Goal: Check status: Check status

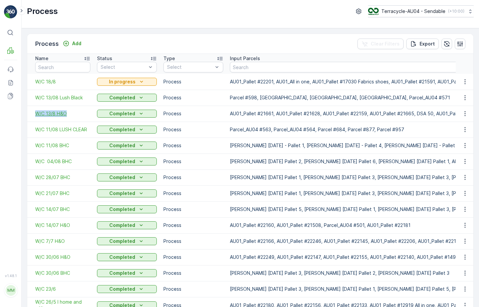
drag, startPoint x: 31, startPoint y: 113, endPoint x: 76, endPoint y: 112, distance: 45.9
click at [76, 112] on td "W/C 13/8 H&O" at bounding box center [60, 114] width 67 height 16
drag, startPoint x: 33, startPoint y: 146, endPoint x: 73, endPoint y: 146, distance: 40.9
click at [73, 146] on td "W/C 11/08 BHC" at bounding box center [60, 146] width 67 height 16
drag, startPoint x: 32, startPoint y: 163, endPoint x: 88, endPoint y: 162, distance: 56.9
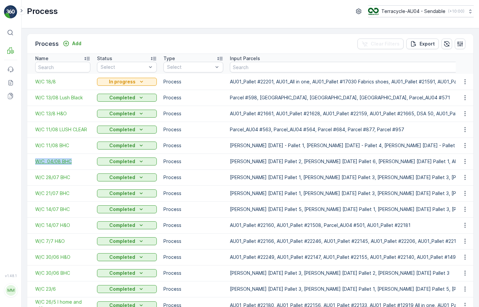
click at [88, 162] on td "W/C 04/08 BHC" at bounding box center [60, 162] width 67 height 16
drag, startPoint x: 33, startPoint y: 178, endPoint x: 78, endPoint y: 177, distance: 44.6
click at [78, 177] on td "W/C 28/07 BHC" at bounding box center [60, 178] width 67 height 16
drag, startPoint x: 33, startPoint y: 191, endPoint x: 78, endPoint y: 195, distance: 45.7
click at [78, 195] on td "W/C 21/07 BHC" at bounding box center [60, 194] width 67 height 16
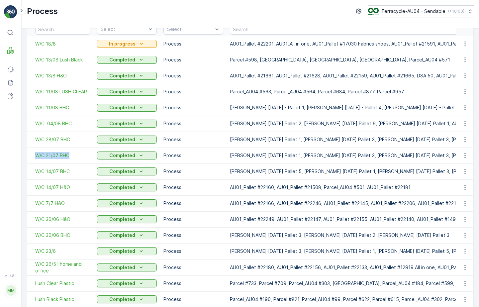
scroll to position [39, 0]
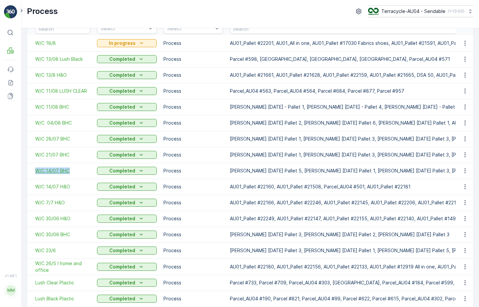
drag, startPoint x: 33, startPoint y: 172, endPoint x: 69, endPoint y: 172, distance: 35.9
click at [69, 172] on td "W/C 14/07 BHC" at bounding box center [60, 171] width 67 height 16
drag, startPoint x: 33, startPoint y: 188, endPoint x: 71, endPoint y: 188, distance: 38.6
click at [71, 188] on td "W/C 14/07 H&O" at bounding box center [60, 187] width 67 height 16
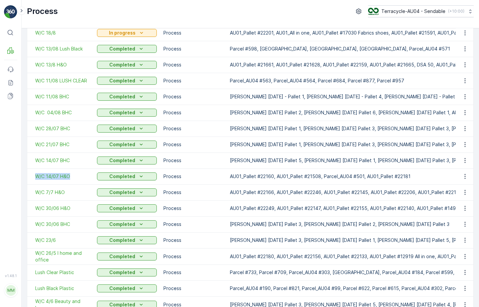
scroll to position [61, 0]
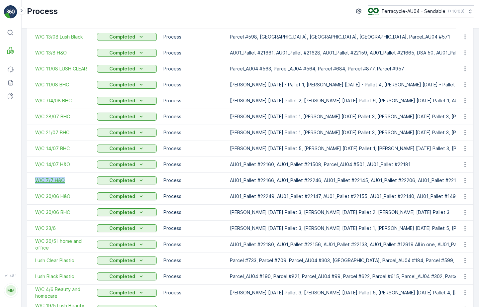
drag, startPoint x: 32, startPoint y: 181, endPoint x: 65, endPoint y: 180, distance: 33.3
click at [65, 181] on td "W/C 7/7 H&O" at bounding box center [60, 181] width 67 height 16
drag, startPoint x: 33, startPoint y: 194, endPoint x: 93, endPoint y: 199, distance: 60.4
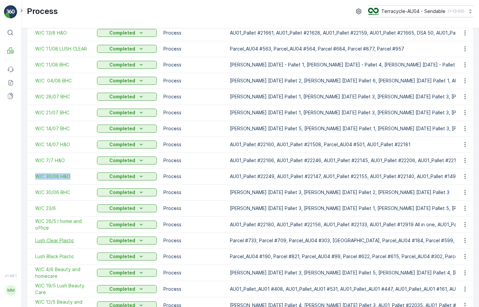
scroll to position [81, 0]
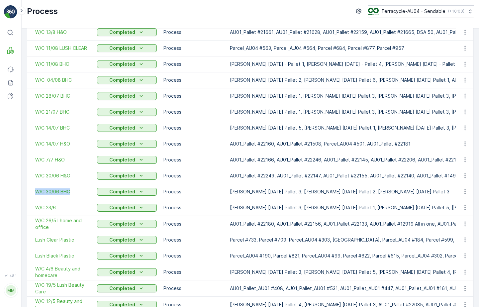
drag, startPoint x: 33, startPoint y: 192, endPoint x: 73, endPoint y: 190, distance: 40.6
click at [73, 190] on td "W/C 30/06 BHC" at bounding box center [60, 192] width 67 height 16
drag, startPoint x: 33, startPoint y: 207, endPoint x: 69, endPoint y: 207, distance: 35.9
click at [69, 207] on td "W/C 23/6" at bounding box center [60, 208] width 67 height 16
drag, startPoint x: 30, startPoint y: 223, endPoint x: 55, endPoint y: 224, distance: 25.3
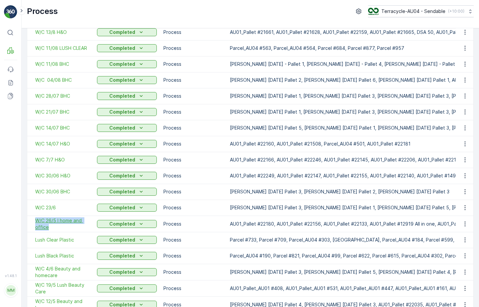
click at [55, 224] on td "W/C 26/5 I home and office" at bounding box center [60, 224] width 67 height 16
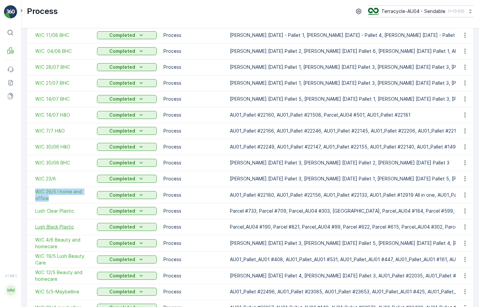
scroll to position [113, 0]
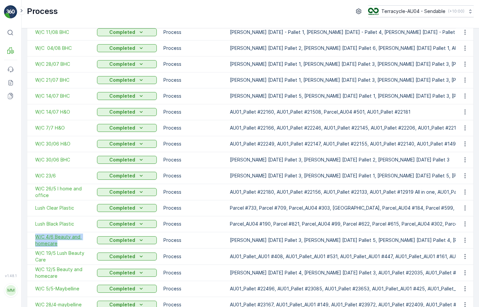
drag, startPoint x: 30, startPoint y: 237, endPoint x: 63, endPoint y: 242, distance: 33.4
click at [63, 242] on td "W/C 4/6 Beauty and homecare" at bounding box center [60, 240] width 67 height 16
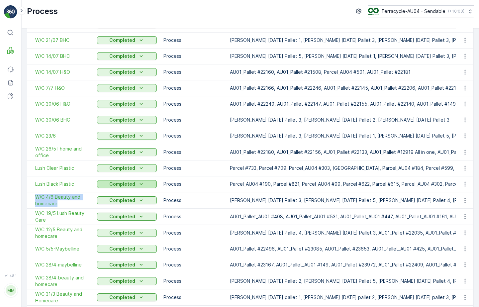
scroll to position [155, 0]
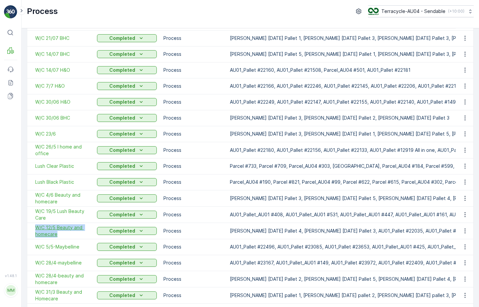
drag, startPoint x: 34, startPoint y: 228, endPoint x: 60, endPoint y: 234, distance: 26.7
click at [60, 234] on td "W/C 12/5 Beauty and homecare" at bounding box center [60, 231] width 67 height 16
drag, startPoint x: 32, startPoint y: 250, endPoint x: 35, endPoint y: 248, distance: 4.3
click at [35, 248] on td "W/C 5/5-Maybelline" at bounding box center [60, 247] width 67 height 16
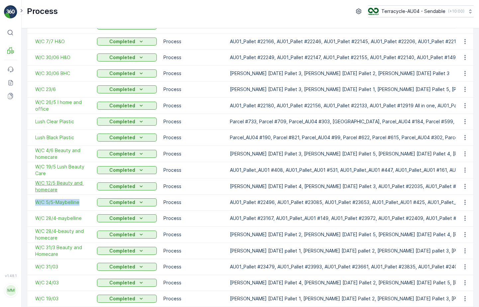
scroll to position [211, 0]
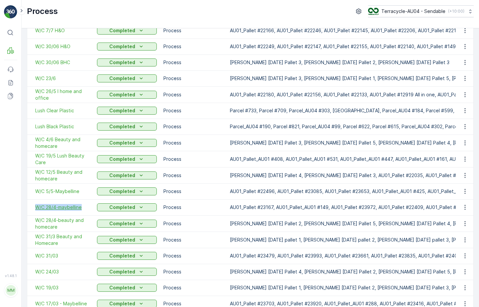
drag, startPoint x: 34, startPoint y: 209, endPoint x: 84, endPoint y: 208, distance: 50.2
click at [84, 208] on td "W/C 28/4-maybelline" at bounding box center [60, 208] width 67 height 16
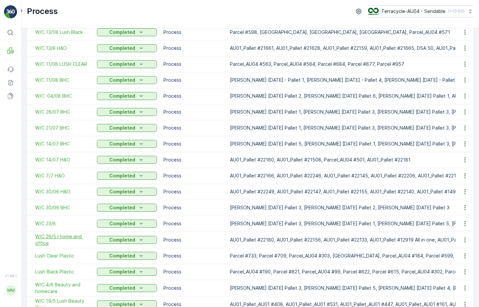
scroll to position [0, 0]
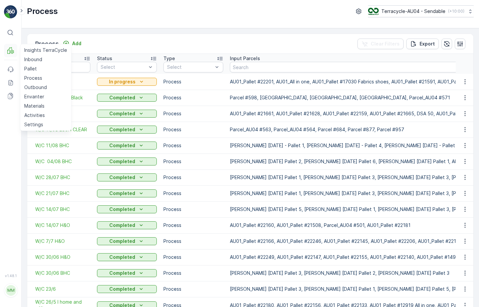
click at [13, 50] on icon at bounding box center [10, 50] width 7 height 7
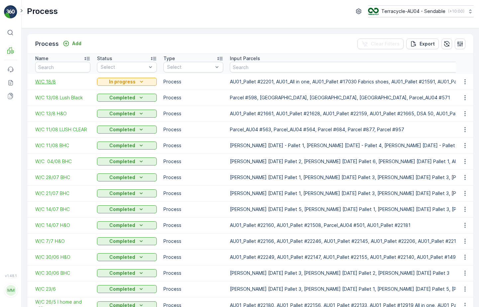
click at [50, 81] on span "W/C 18/8" at bounding box center [62, 81] width 55 height 7
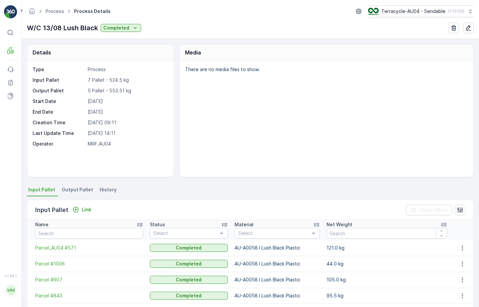
click at [76, 187] on span "Output Pallet" at bounding box center [77, 190] width 31 height 7
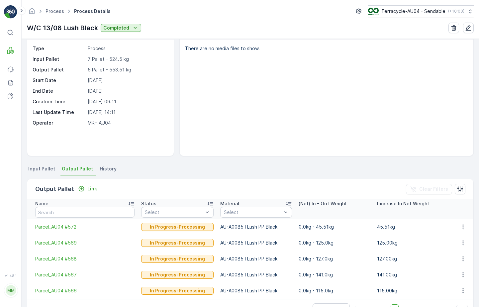
scroll to position [41, 0]
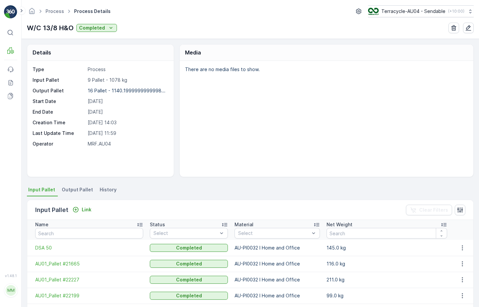
click at [72, 191] on span "Output Pallet" at bounding box center [77, 190] width 31 height 7
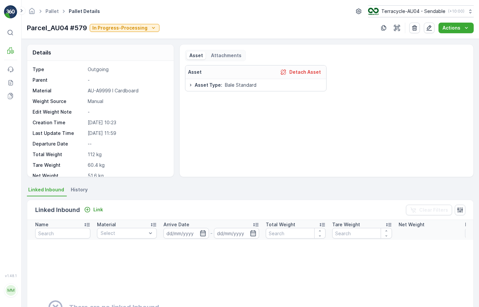
click at [147, 22] on div "Pallet Pallet Details Terracycle-AU04 - Sendable ( +10:00 ) Parcel_AU04 #579 In…" at bounding box center [251, 19] width 458 height 39
click at [145, 29] on p "In Progress-Processing" at bounding box center [119, 28] width 55 height 7
click at [135, 121] on span "Collected - Cardboard" at bounding box center [119, 121] width 51 height 7
click at [151, 32] on div "Parcel_AU04 #560 In Progress-Processing" at bounding box center [93, 28] width 133 height 10
click at [147, 28] on div "In Progress-Processing" at bounding box center [125, 28] width 65 height 7
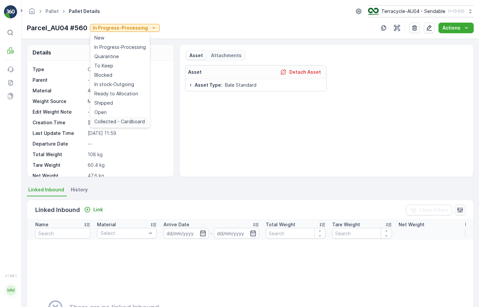
click at [130, 121] on span "Collected - Cardboard" at bounding box center [119, 121] width 51 height 7
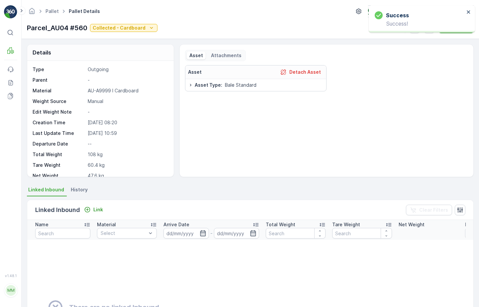
click at [467, 13] on div "Success Success!" at bounding box center [420, 18] width 94 height 19
click at [468, 12] on icon "close" at bounding box center [469, 11] width 5 height 5
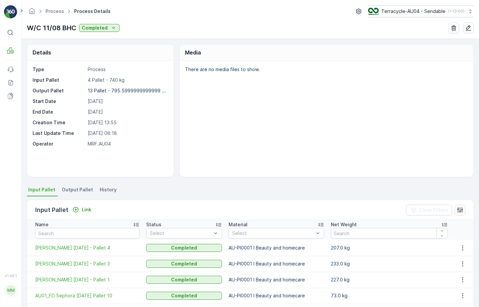
click at [79, 191] on span "Output Pallet" at bounding box center [77, 190] width 31 height 7
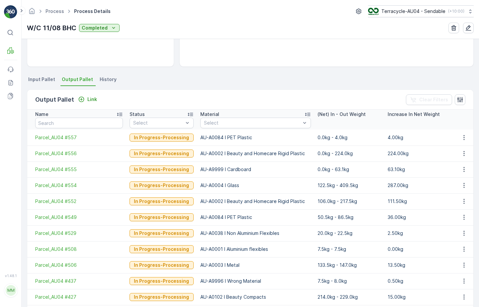
scroll to position [110, 0]
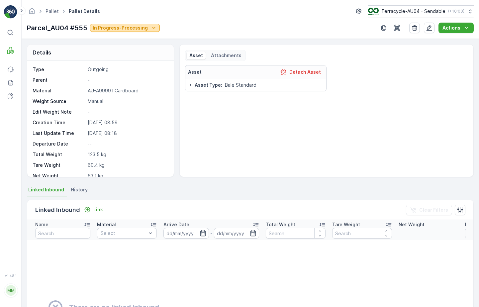
click at [137, 30] on p "In Progress-Processing" at bounding box center [120, 28] width 55 height 7
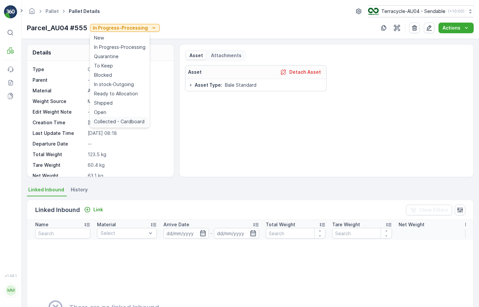
click at [128, 123] on span "Collected - Cardboard" at bounding box center [119, 121] width 51 height 7
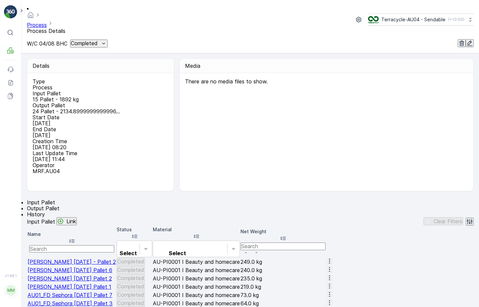
click at [60, 205] on span "Output Pallet" at bounding box center [43, 208] width 33 height 7
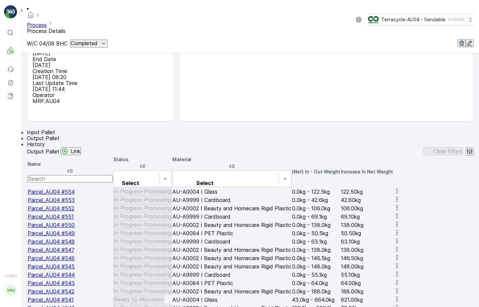
scroll to position [72, 0]
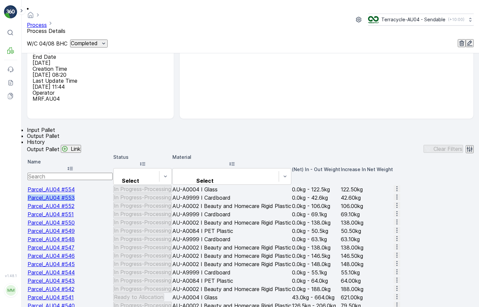
drag, startPoint x: 28, startPoint y: 192, endPoint x: 80, endPoint y: 191, distance: 52.5
click at [80, 194] on td "Parcel_AU04 #553" at bounding box center [70, 198] width 85 height 8
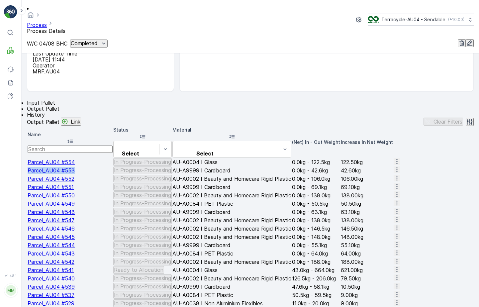
scroll to position [102, 0]
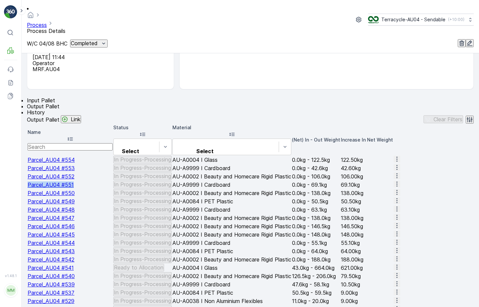
drag, startPoint x: 28, startPoint y: 194, endPoint x: 79, endPoint y: 194, distance: 50.9
click at [79, 189] on td "Parcel_AU04 #551" at bounding box center [70, 185] width 85 height 8
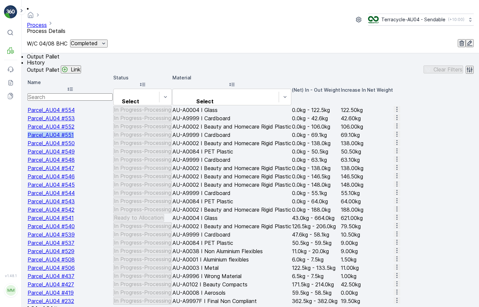
scroll to position [153, 0]
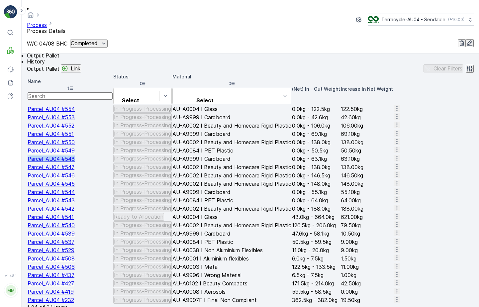
drag, startPoint x: 30, startPoint y: 192, endPoint x: 79, endPoint y: 191, distance: 49.5
click at [79, 163] on td "Parcel_AU04 #548" at bounding box center [70, 159] width 85 height 8
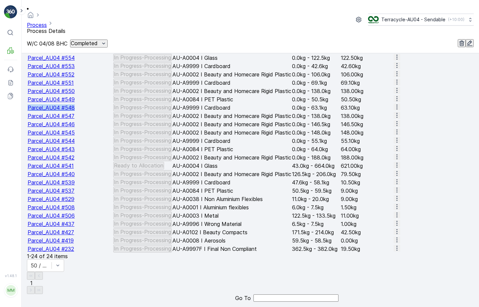
scroll to position [232, 0]
drag, startPoint x: 34, startPoint y: 176, endPoint x: 85, endPoint y: 177, distance: 51.5
click at [85, 145] on td "Parcel_AU04 #544" at bounding box center [70, 141] width 85 height 8
drag, startPoint x: 27, startPoint y: 199, endPoint x: 91, endPoint y: 199, distance: 64.2
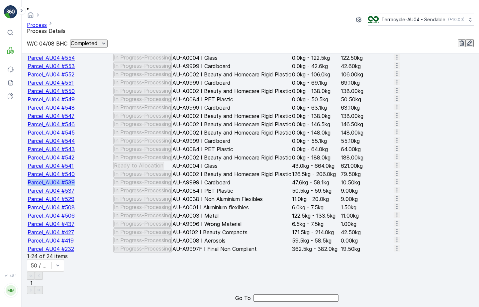
click at [91, 186] on td "Parcel_AU04 #539" at bounding box center [70, 183] width 85 height 8
drag, startPoint x: 59, startPoint y: 205, endPoint x: 98, endPoint y: 200, distance: 39.9
click at [98, 186] on td "Parcel_AU04 #539" at bounding box center [70, 183] width 85 height 8
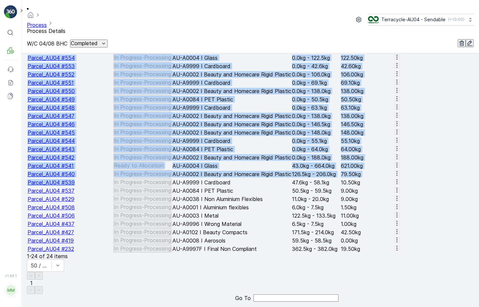
drag, startPoint x: 26, startPoint y: 201, endPoint x: 80, endPoint y: 200, distance: 53.5
click at [80, 200] on div "Details Type Process Input Pallet 15 Pallet - 1892 kg Output Pallet 24 Pallet -…" at bounding box center [251, 180] width 458 height 254
click at [15, 190] on div "⌘B MRF Events Reports Documents" at bounding box center [10, 146] width 13 height 239
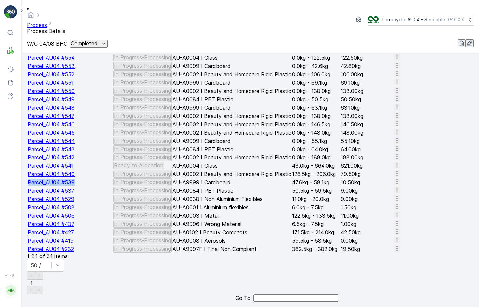
drag, startPoint x: 31, startPoint y: 200, endPoint x: 79, endPoint y: 200, distance: 48.2
click at [79, 186] on td "Parcel_AU04 #539" at bounding box center [70, 183] width 85 height 8
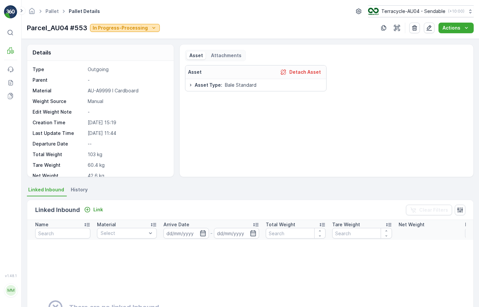
click at [141, 29] on p "In Progress-Processing" at bounding box center [120, 28] width 55 height 7
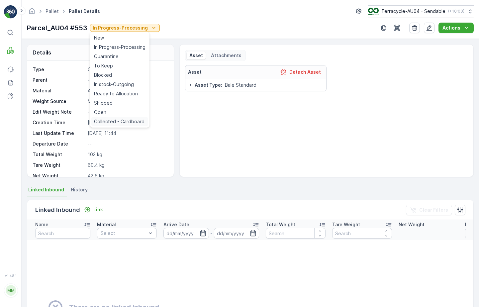
click at [135, 121] on span "Collected - Cardboard" at bounding box center [119, 121] width 51 height 7
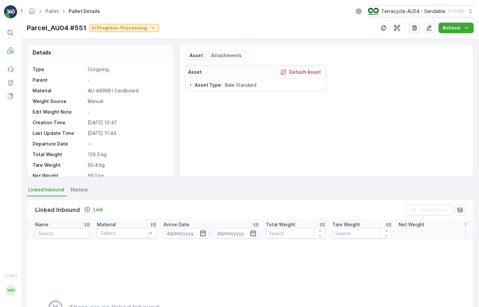
click at [138, 23] on div "Parcel_AU04 #551 In Progress-Processing" at bounding box center [93, 28] width 132 height 10
click at [138, 27] on p "In Progress-Processing" at bounding box center [119, 28] width 55 height 7
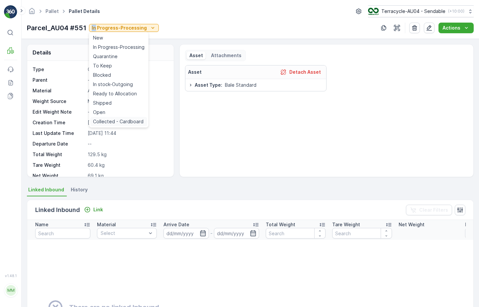
click at [133, 121] on span "Collected - Cardboard" at bounding box center [118, 121] width 51 height 7
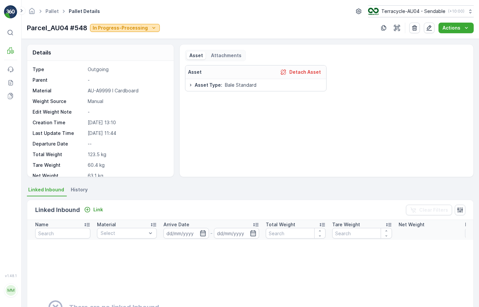
click at [135, 28] on p "In Progress-Processing" at bounding box center [120, 28] width 55 height 7
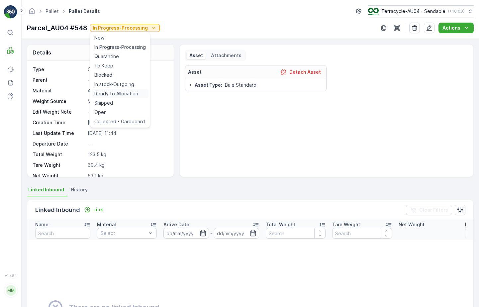
click at [133, 95] on span "Ready to Allocation" at bounding box center [116, 93] width 44 height 7
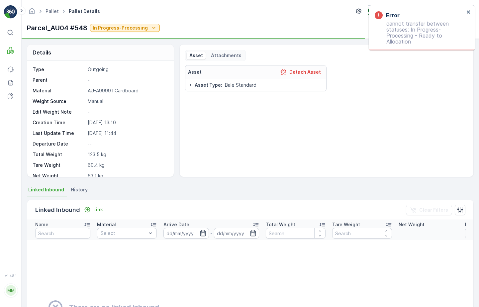
click at [145, 22] on div "Pallet Pallet Details Terracycle-AU04 - Sendable ( +10:00 ) Parcel_AU04 #548 In…" at bounding box center [251, 19] width 458 height 39
click at [144, 28] on p "In Progress-Processing" at bounding box center [120, 28] width 55 height 7
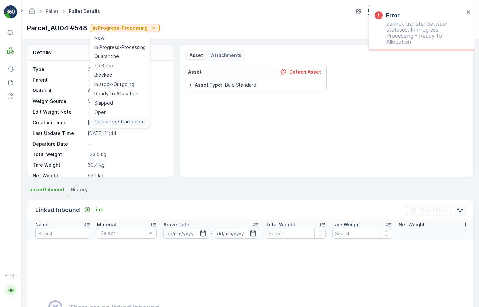
click at [138, 120] on span "Collected - Cardboard" at bounding box center [119, 121] width 51 height 7
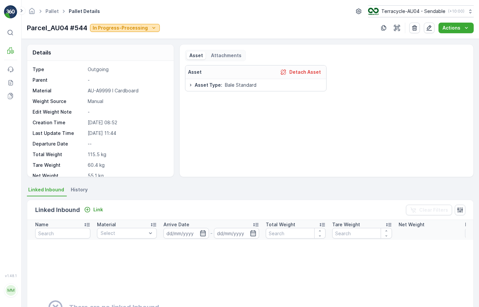
click at [146, 32] on button "In Progress-Processing" at bounding box center [125, 28] width 70 height 8
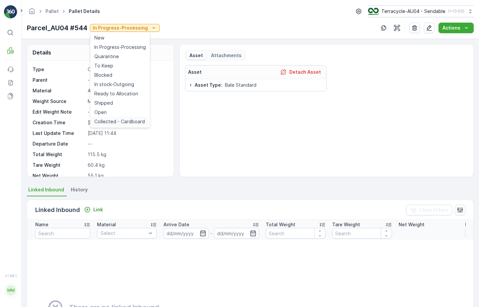
click at [136, 121] on span "Collected - Cardboard" at bounding box center [119, 121] width 51 height 7
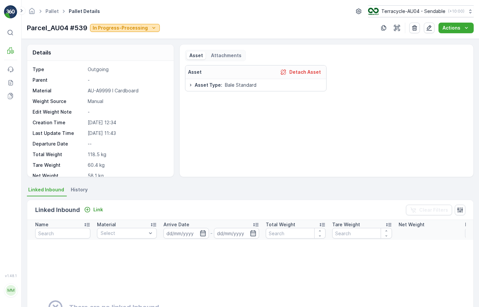
click at [139, 27] on p "In Progress-Processing" at bounding box center [120, 28] width 55 height 7
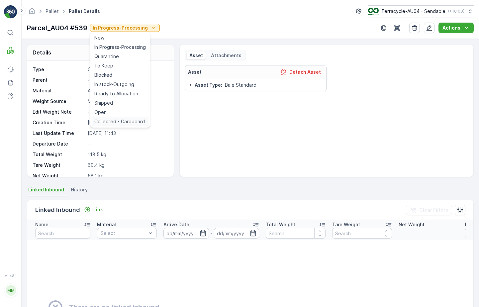
click at [131, 119] on span "Collected - Cardboard" at bounding box center [119, 121] width 51 height 7
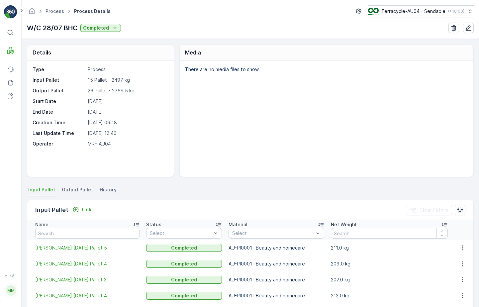
click at [79, 190] on span "Output Pallet" at bounding box center [77, 190] width 31 height 7
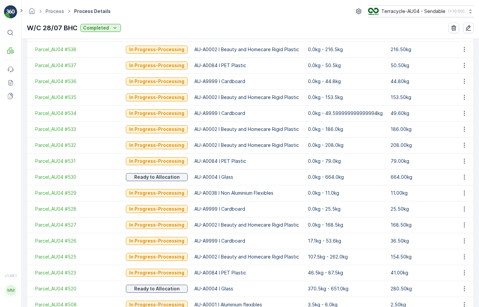
scroll to position [249, 0]
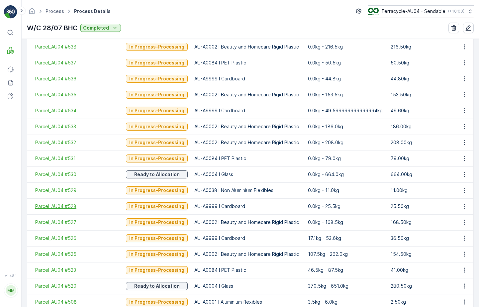
drag, startPoint x: 28, startPoint y: 210, endPoint x: 81, endPoint y: 208, distance: 52.9
click at [81, 208] on td "Parcel_AU04 #528" at bounding box center [74, 207] width 95 height 16
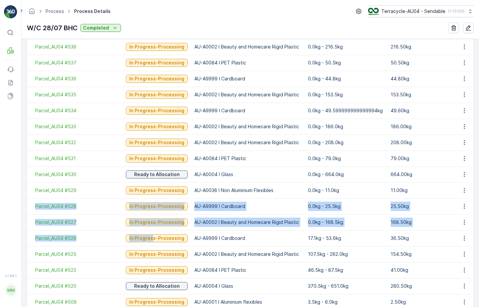
click at [138, 237] on tbody "Parcel_AU04 #541 Ready to Allocation AU-A0004 I Glass 0.0kg - 43.0kg 43.00kg Pa…" at bounding box center [250, 198] width 447 height 415
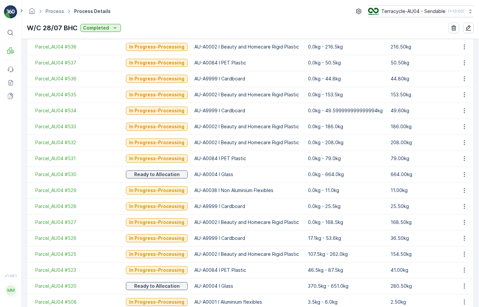
click at [15, 208] on div "⌘B MRF Events Reports Documents" at bounding box center [10, 146] width 13 height 239
drag, startPoint x: 30, startPoint y: 207, endPoint x: 84, endPoint y: 206, distance: 53.9
click at [84, 206] on td "Parcel_AU04 #528" at bounding box center [74, 207] width 95 height 16
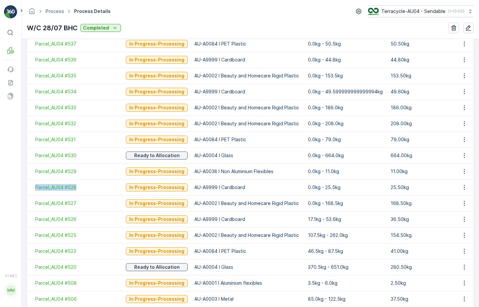
scroll to position [268, 0]
drag, startPoint x: 29, startPoint y: 217, endPoint x: 82, endPoint y: 219, distance: 52.6
click at [82, 219] on td "Parcel_AU04 #526" at bounding box center [74, 219] width 95 height 16
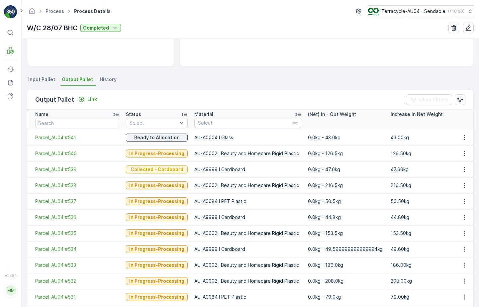
scroll to position [75, 0]
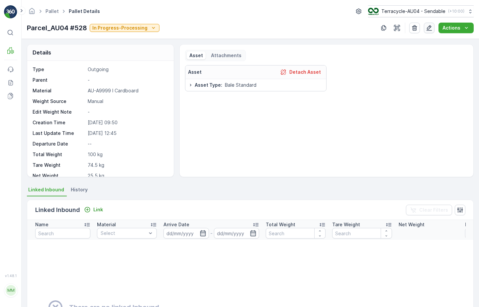
click at [428, 26] on icon "button" at bounding box center [429, 28] width 7 height 7
click at [117, 27] on p "In Progress-Processing" at bounding box center [119, 28] width 55 height 7
click at [119, 122] on span "Collected - Cardboard" at bounding box center [119, 121] width 51 height 7
click at [141, 25] on p "In Progress-Processing" at bounding box center [119, 28] width 55 height 7
click at [126, 123] on span "Collected - Cardboard" at bounding box center [119, 121] width 51 height 7
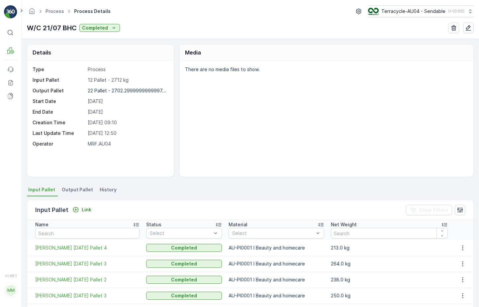
click at [72, 190] on span "Output Pallet" at bounding box center [77, 190] width 31 height 7
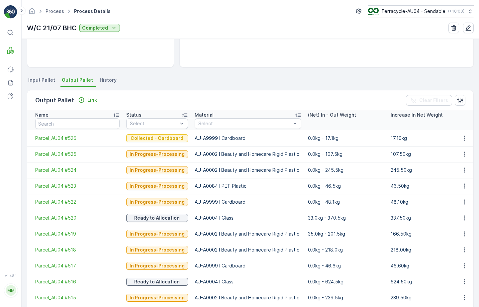
scroll to position [114, 0]
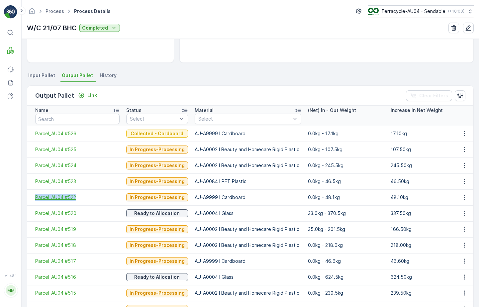
drag, startPoint x: 32, startPoint y: 198, endPoint x: 77, endPoint y: 196, distance: 44.9
click at [77, 196] on td "Parcel_AU04 #522" at bounding box center [75, 198] width 96 height 16
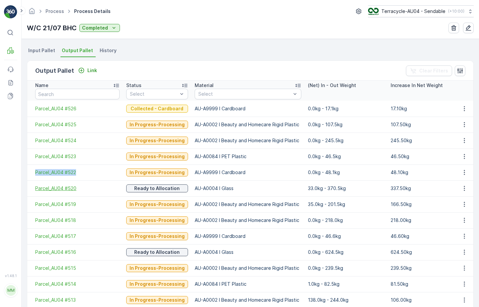
scroll to position [156, 0]
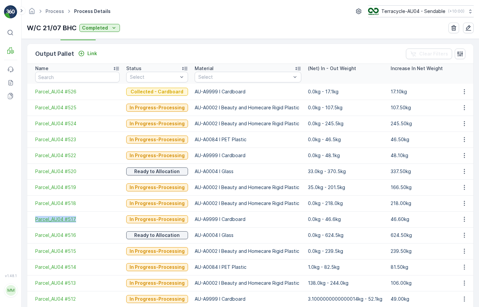
drag, startPoint x: 32, startPoint y: 218, endPoint x: 78, endPoint y: 219, distance: 45.9
click at [78, 219] on td "Parcel_AU04 #517" at bounding box center [75, 219] width 96 height 16
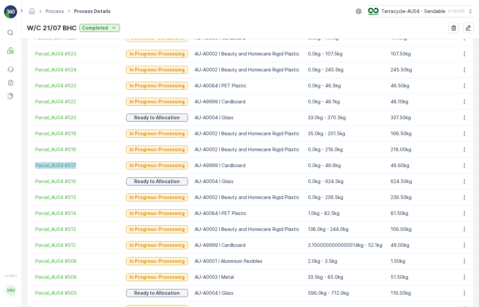
scroll to position [210, 0]
drag, startPoint x: 33, startPoint y: 245, endPoint x: 78, endPoint y: 245, distance: 45.2
click at [78, 245] on td "Parcel_AU04 #512" at bounding box center [75, 245] width 96 height 16
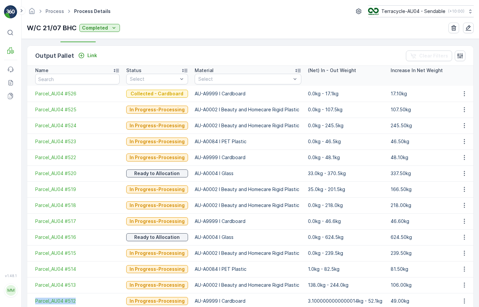
scroll to position [141, 0]
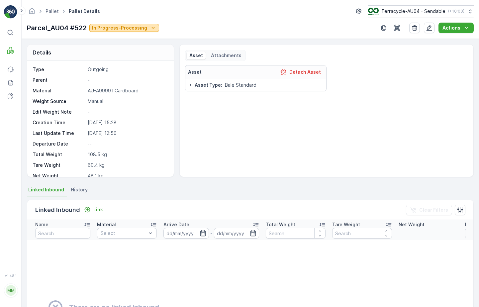
click at [131, 32] on button "In Progress-Processing" at bounding box center [124, 28] width 70 height 8
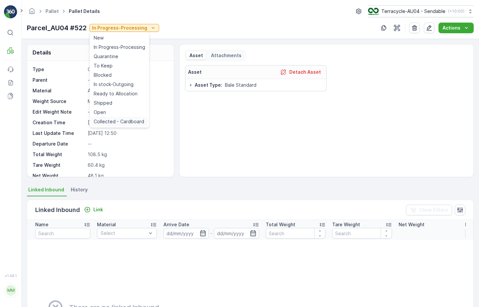
click at [134, 122] on span "Collected - Cardboard" at bounding box center [119, 121] width 51 height 7
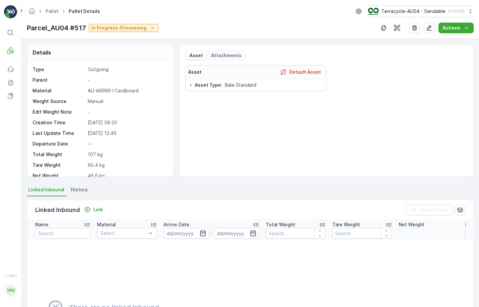
click at [140, 33] on div "Parcel_AU04 #517 In Progress-Processing" at bounding box center [93, 28] width 132 height 10
click at [142, 27] on p "In Progress-Processing" at bounding box center [118, 28] width 55 height 7
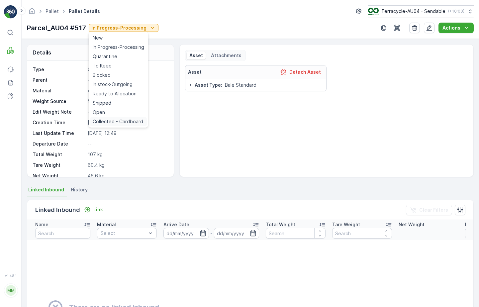
click at [133, 119] on span "Collected - Cardboard" at bounding box center [118, 121] width 51 height 7
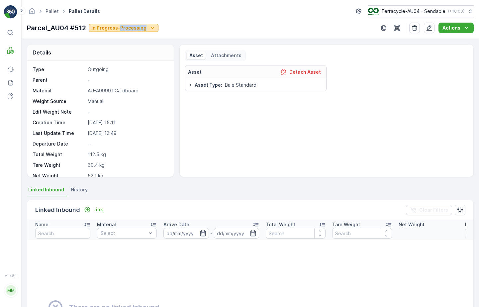
click at [151, 29] on icon "In Progress-Processing" at bounding box center [152, 28] width 7 height 7
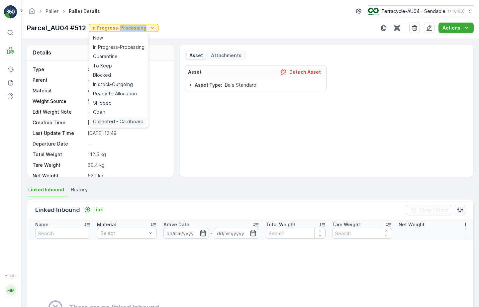
click at [127, 122] on span "Collected - Cardboard" at bounding box center [118, 121] width 51 height 7
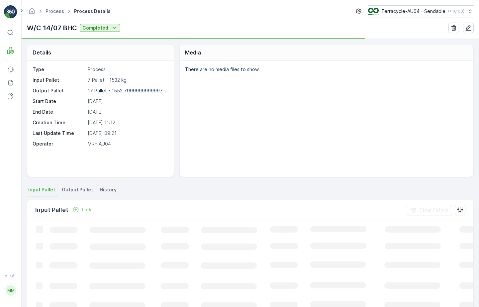
click at [83, 189] on span "Output Pallet" at bounding box center [77, 190] width 31 height 7
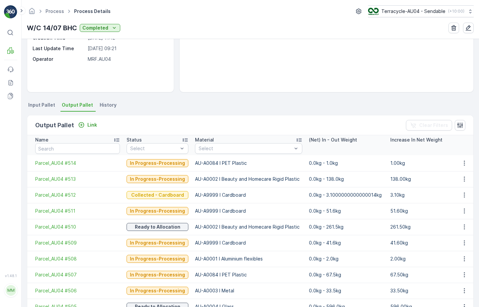
scroll to position [135, 0]
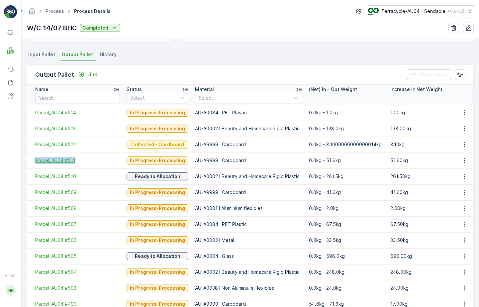
drag, startPoint x: 33, startPoint y: 159, endPoint x: 75, endPoint y: 159, distance: 42.9
click at [75, 159] on td "Parcel_AU04 #511" at bounding box center [75, 161] width 96 height 16
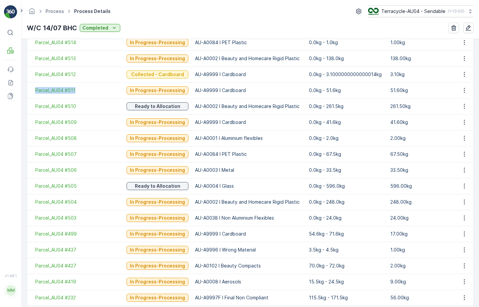
scroll to position [207, 0]
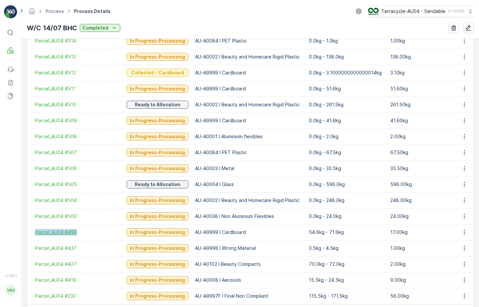
drag, startPoint x: 31, startPoint y: 231, endPoint x: 90, endPoint y: 230, distance: 58.9
click at [90, 231] on td "Parcel_AU04 #499" at bounding box center [75, 232] width 96 height 16
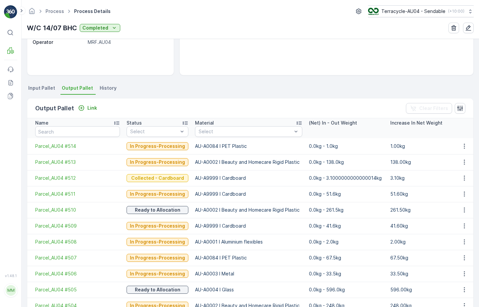
scroll to position [23, 0]
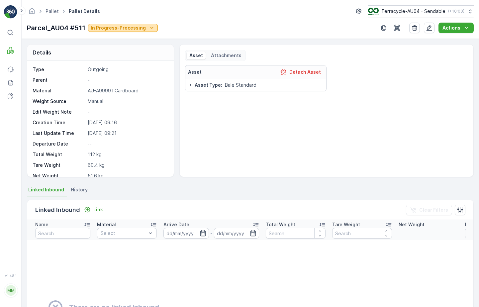
click at [133, 27] on p "In Progress-Processing" at bounding box center [118, 28] width 55 height 7
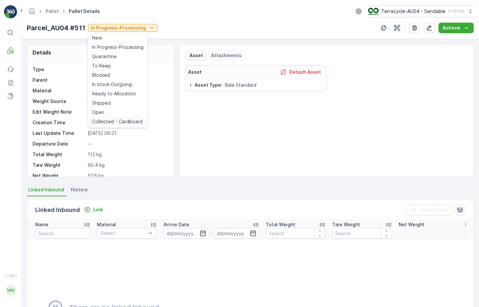
click at [127, 121] on span "Collected - Cardboard" at bounding box center [117, 121] width 51 height 7
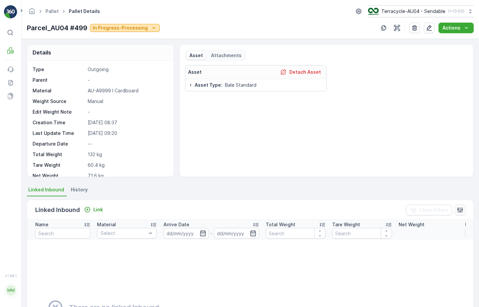
click at [151, 26] on icon "In Progress-Processing" at bounding box center [154, 28] width 7 height 7
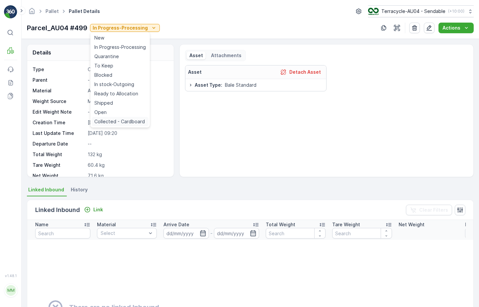
click at [124, 122] on span "Collected - Cardboard" at bounding box center [119, 121] width 51 height 7
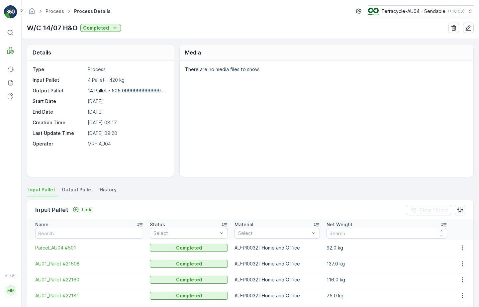
click at [77, 192] on span "Output Pallet" at bounding box center [77, 190] width 31 height 7
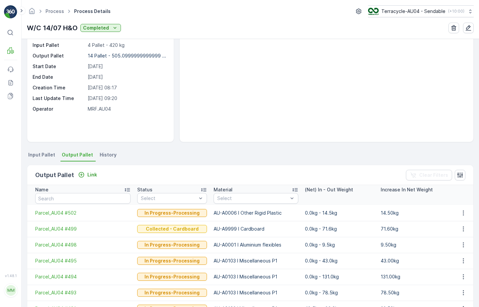
scroll to position [22, 0]
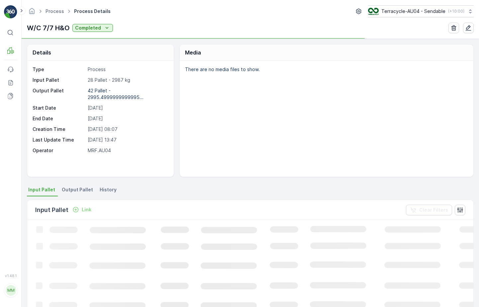
click at [81, 188] on span "Output Pallet" at bounding box center [77, 190] width 31 height 7
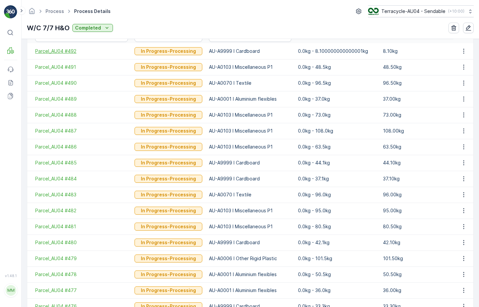
scroll to position [173, 0]
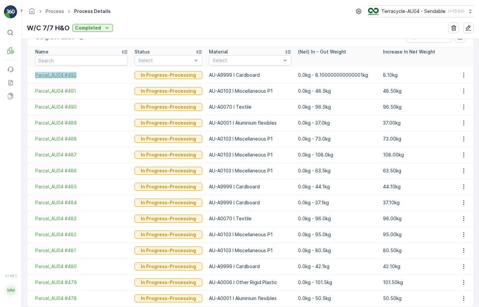
drag, startPoint x: 30, startPoint y: 76, endPoint x: 86, endPoint y: 77, distance: 56.2
click at [86, 77] on td "Parcel_AU04 #492" at bounding box center [79, 75] width 104 height 16
drag, startPoint x: 32, startPoint y: 189, endPoint x: 81, endPoint y: 188, distance: 49.5
click at [81, 188] on td "Parcel_AU04 #485" at bounding box center [79, 187] width 104 height 16
drag, startPoint x: 32, startPoint y: 203, endPoint x: 88, endPoint y: 203, distance: 55.9
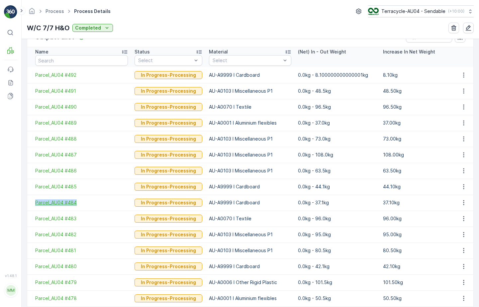
click at [88, 203] on td "Parcel_AU04 #484" at bounding box center [79, 203] width 104 height 16
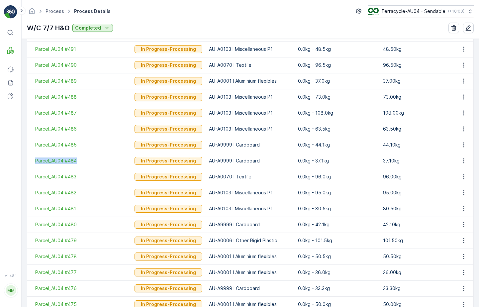
scroll to position [215, 0]
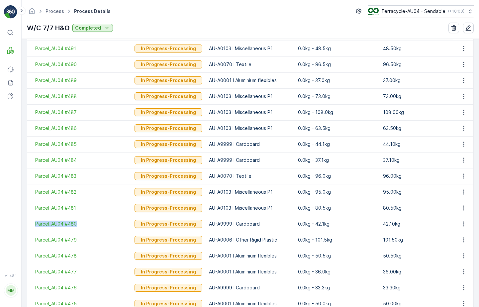
drag, startPoint x: 29, startPoint y: 221, endPoint x: 86, endPoint y: 221, distance: 57.5
click at [86, 221] on td "Parcel_AU04 #480" at bounding box center [79, 224] width 104 height 16
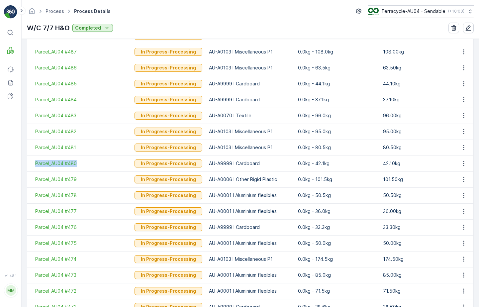
scroll to position [277, 0]
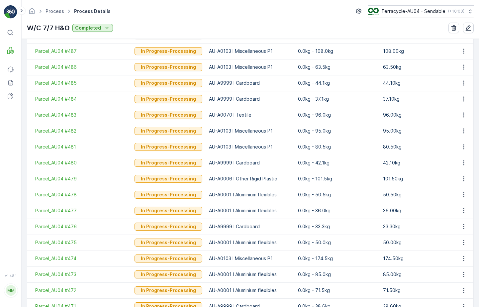
click at [27, 227] on td "Parcel_AU04 #476" at bounding box center [79, 227] width 104 height 16
drag, startPoint x: 27, startPoint y: 227, endPoint x: 81, endPoint y: 227, distance: 54.2
click at [81, 227] on td "Parcel_AU04 #476" at bounding box center [79, 227] width 104 height 16
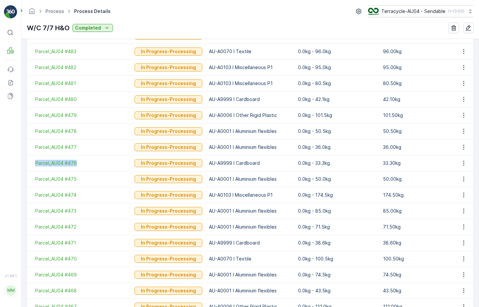
scroll to position [341, 0]
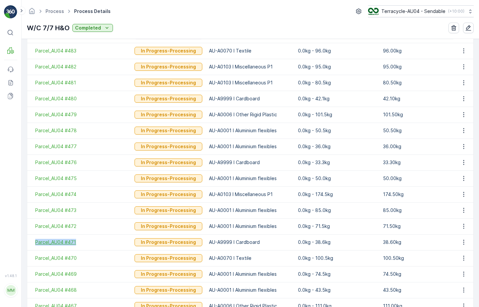
drag, startPoint x: 32, startPoint y: 242, endPoint x: 85, endPoint y: 243, distance: 52.6
click at [85, 243] on td "Parcel_AU04 #471" at bounding box center [79, 242] width 104 height 16
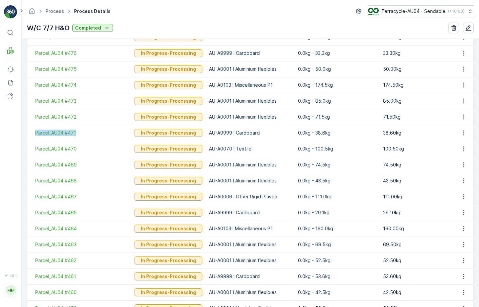
scroll to position [452, 0]
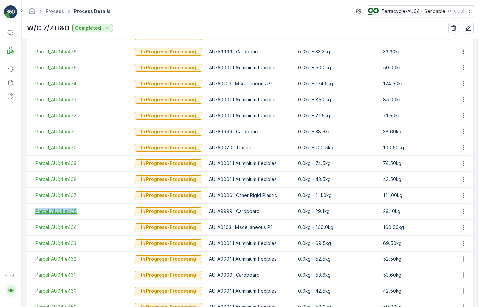
drag, startPoint x: 33, startPoint y: 212, endPoint x: 78, endPoint y: 212, distance: 44.6
click at [78, 212] on td "Parcel_AU04 #465" at bounding box center [79, 211] width 104 height 16
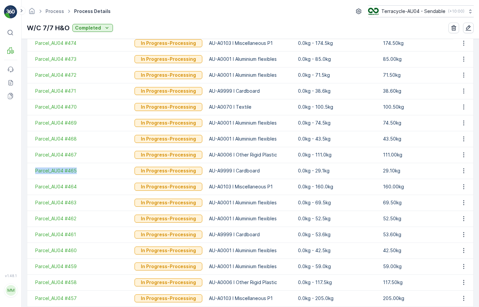
scroll to position [493, 0]
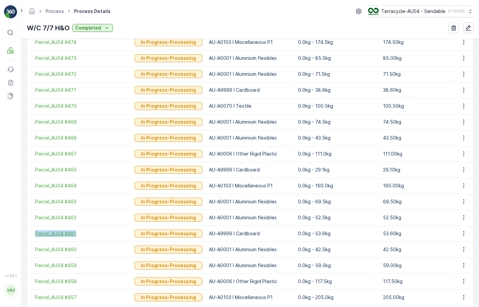
drag, startPoint x: 33, startPoint y: 233, endPoint x: 78, endPoint y: 232, distance: 45.2
click at [78, 232] on td "Parcel_AU04 #461" at bounding box center [79, 234] width 104 height 16
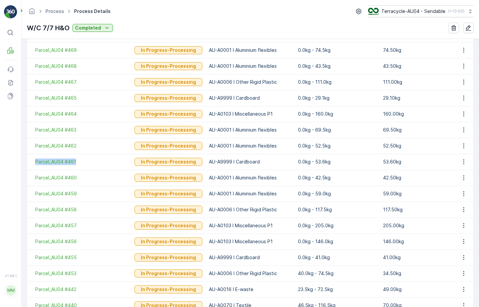
scroll to position [567, 0]
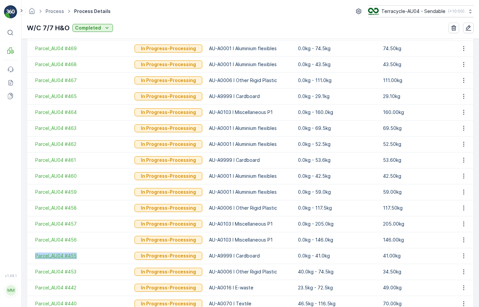
drag, startPoint x: 33, startPoint y: 256, endPoint x: 79, endPoint y: 255, distance: 45.6
click at [79, 255] on td "Parcel_AU04 #455" at bounding box center [79, 256] width 104 height 16
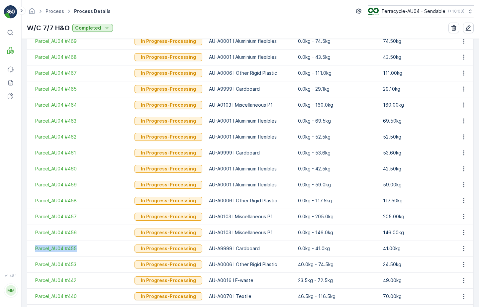
scroll to position [580, 0]
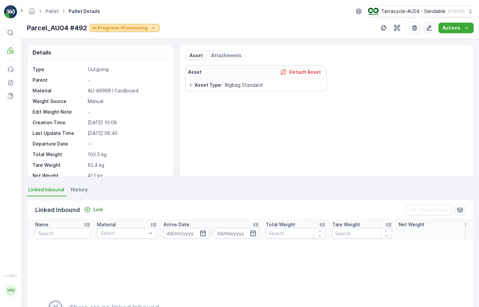
click at [147, 28] on div "In Progress-Processing" at bounding box center [124, 28] width 65 height 7
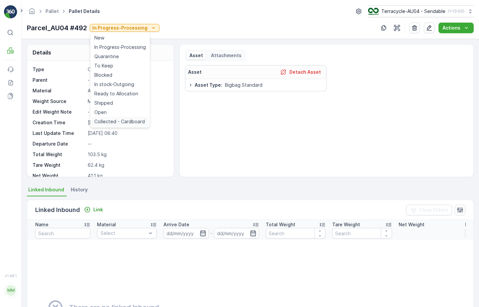
click at [129, 123] on span "Collected - Cardboard" at bounding box center [119, 121] width 51 height 7
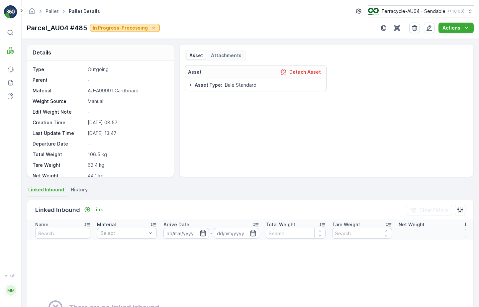
click at [131, 30] on p "In Progress-Processing" at bounding box center [120, 28] width 55 height 7
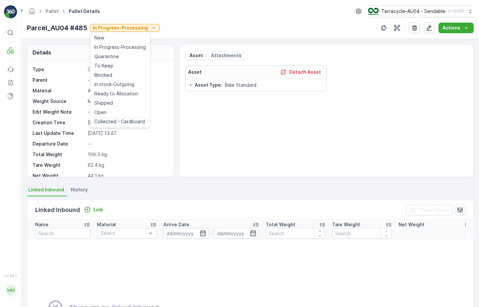
click at [123, 124] on span "Collected - Cardboard" at bounding box center [119, 121] width 51 height 7
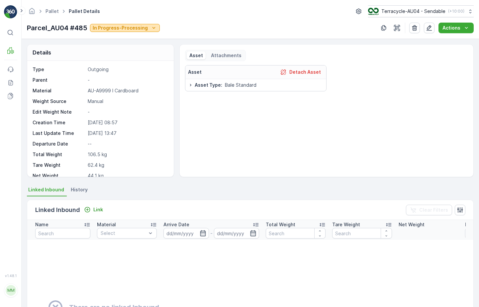
click at [133, 29] on p "In Progress-Processing" at bounding box center [120, 28] width 55 height 7
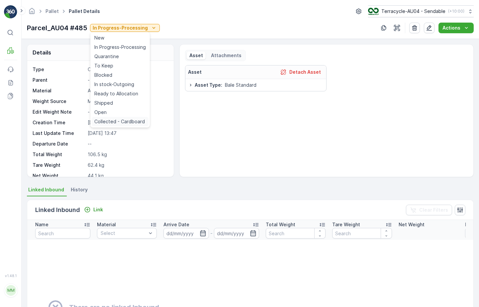
click at [124, 121] on span "Collected - Cardboard" at bounding box center [119, 121] width 51 height 7
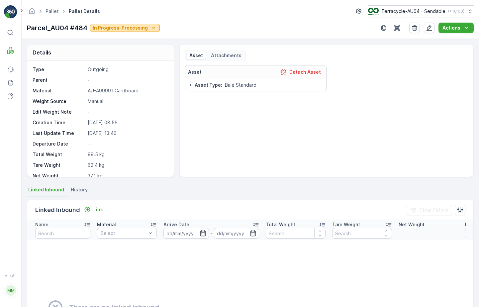
click at [144, 26] on p "In Progress-Processing" at bounding box center [120, 28] width 55 height 7
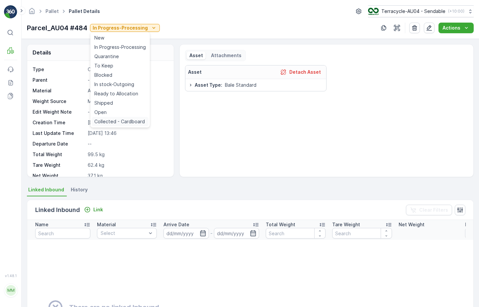
click at [132, 121] on span "Collected - Cardboard" at bounding box center [119, 121] width 51 height 7
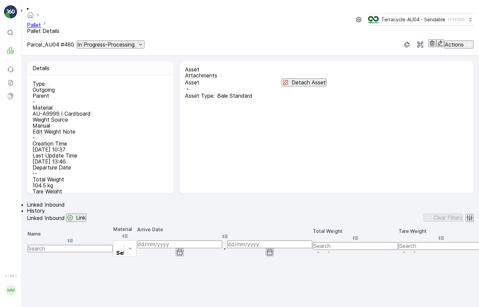
click at [135, 42] on p "In Progress-Processing" at bounding box center [105, 45] width 57 height 6
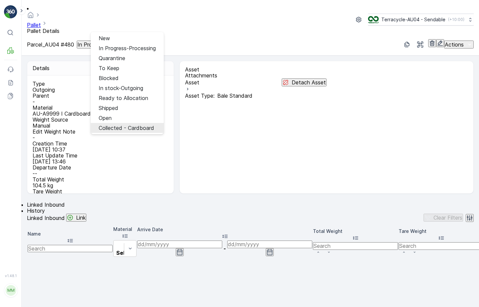
click at [129, 125] on span "Collected - Cardboard" at bounding box center [127, 128] width 56 height 6
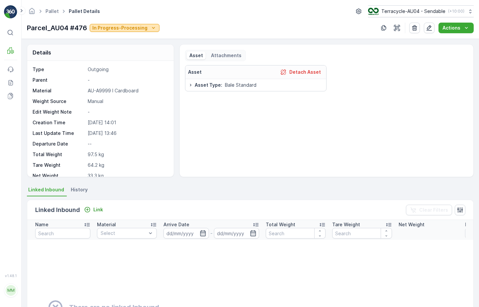
click at [128, 30] on p "In Progress-Processing" at bounding box center [119, 28] width 55 height 7
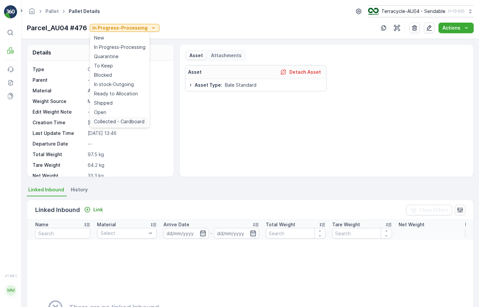
click at [126, 120] on span "Collected - Cardboard" at bounding box center [119, 121] width 51 height 7
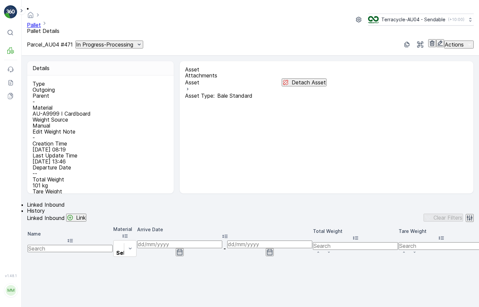
click at [133, 42] on p "In Progress-Processing" at bounding box center [104, 45] width 57 height 6
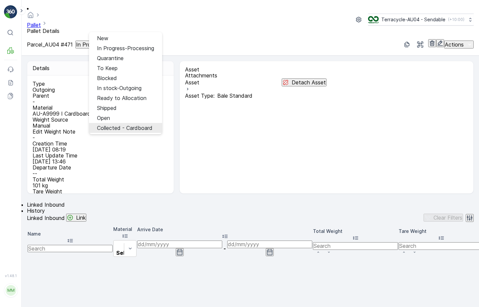
click at [124, 125] on span "Collected - Cardboard" at bounding box center [125, 128] width 56 height 6
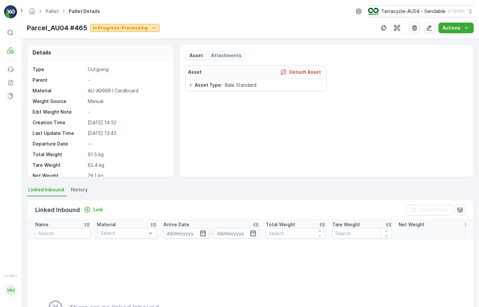
click at [148, 29] on div "In Progress-Processing" at bounding box center [125, 28] width 65 height 7
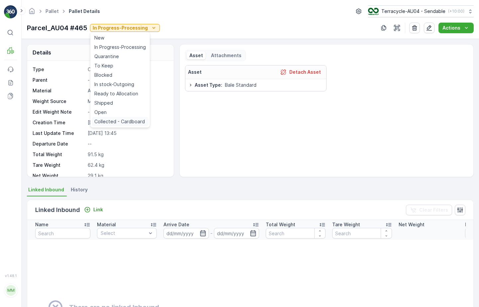
click at [133, 121] on span "Collected - Cardboard" at bounding box center [119, 121] width 51 height 7
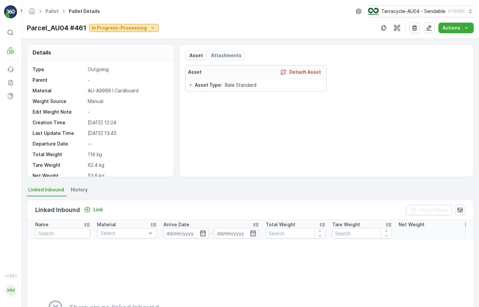
click at [150, 29] on icon "In Progress-Processing" at bounding box center [153, 28] width 7 height 7
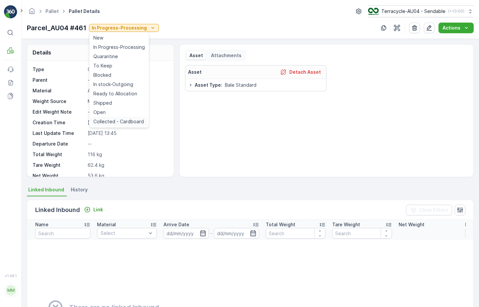
click at [136, 119] on span "Collected - Cardboard" at bounding box center [118, 121] width 51 height 7
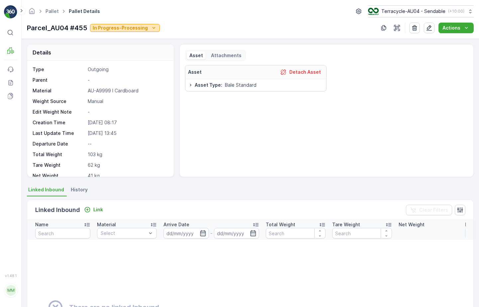
click at [140, 25] on p "In Progress-Processing" at bounding box center [120, 28] width 55 height 7
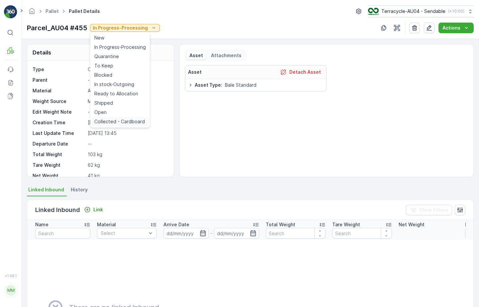
click at [120, 120] on span "Collected - Cardboard" at bounding box center [119, 121] width 51 height 7
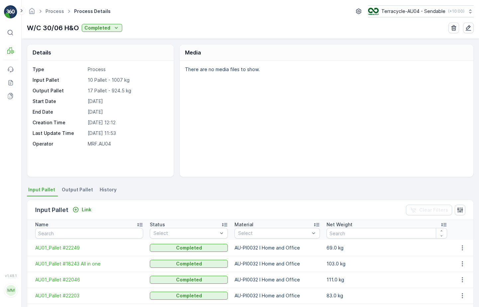
click at [74, 189] on span "Output Pallet" at bounding box center [77, 190] width 31 height 7
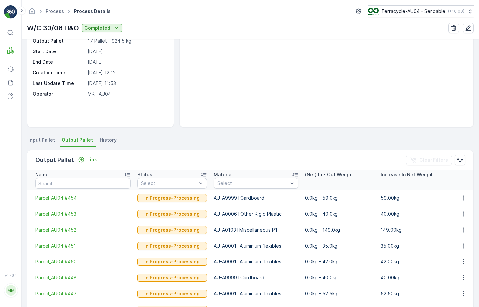
scroll to position [61, 0]
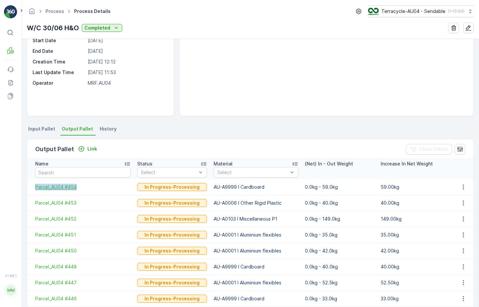
drag, startPoint x: 31, startPoint y: 188, endPoint x: 95, endPoint y: 187, distance: 63.5
click at [95, 187] on td "Parcel_AU04 #454" at bounding box center [80, 187] width 107 height 16
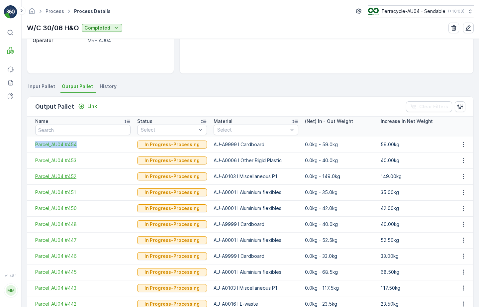
scroll to position [104, 0]
drag, startPoint x: 31, startPoint y: 224, endPoint x: 79, endPoint y: 224, distance: 48.2
click at [79, 224] on td "Parcel_AU04 #448" at bounding box center [80, 224] width 107 height 16
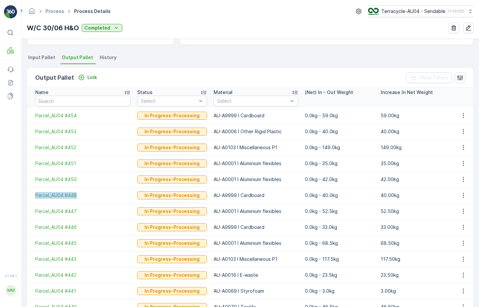
scroll to position [133, 0]
drag, startPoint x: 33, startPoint y: 230, endPoint x: 92, endPoint y: 229, distance: 59.5
click at [92, 229] on td "Parcel_AU04 #446" at bounding box center [80, 227] width 107 height 16
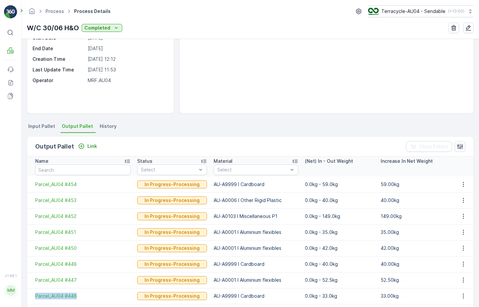
scroll to position [57, 0]
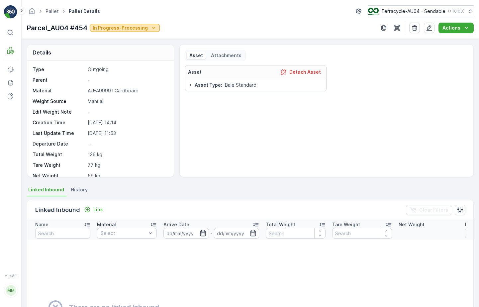
click at [142, 26] on p "In Progress-Processing" at bounding box center [120, 28] width 55 height 7
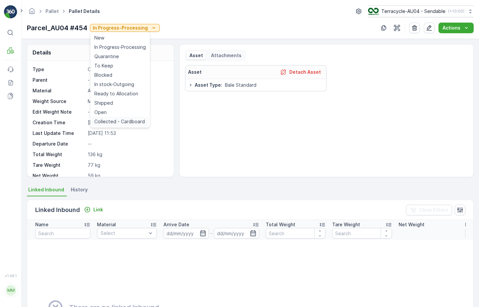
click at [124, 121] on span "Collected - Cardboard" at bounding box center [119, 121] width 51 height 7
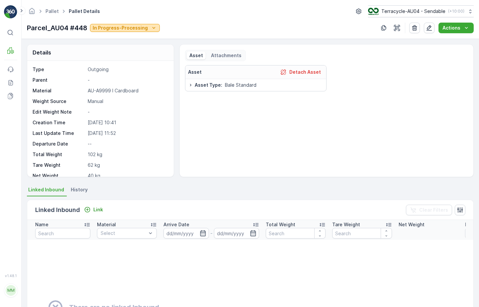
click at [142, 31] on p "In Progress-Processing" at bounding box center [120, 28] width 55 height 7
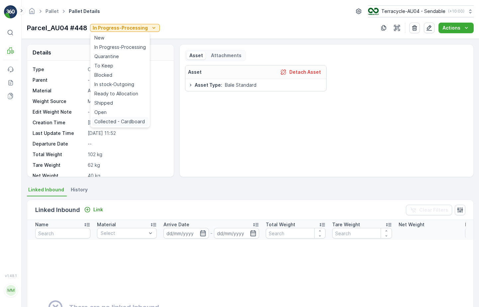
click at [128, 124] on span "Collected - Cardboard" at bounding box center [119, 121] width 51 height 7
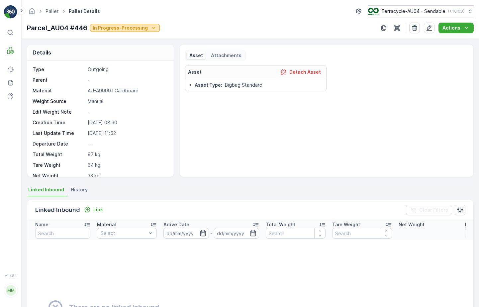
click at [147, 30] on div "In Progress-Processing" at bounding box center [125, 28] width 65 height 7
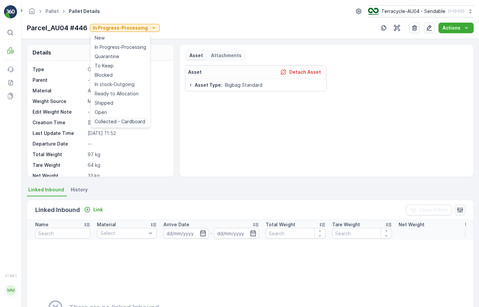
click at [132, 121] on span "Collected - Cardboard" at bounding box center [120, 121] width 51 height 7
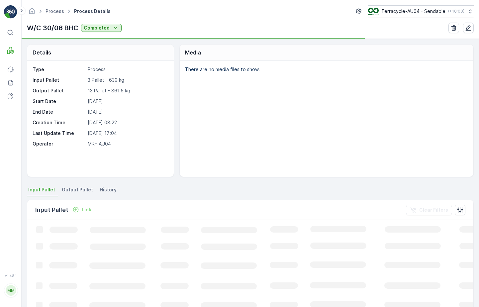
click at [73, 189] on span "Output Pallet" at bounding box center [77, 190] width 31 height 7
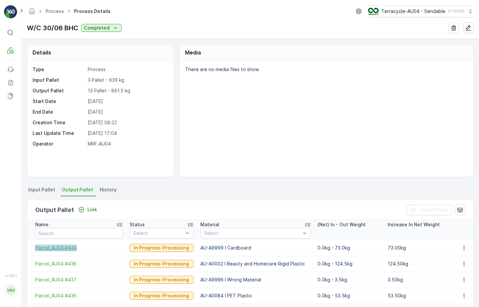
drag, startPoint x: 34, startPoint y: 247, endPoint x: 80, endPoint y: 248, distance: 46.6
click at [80, 248] on td "Parcel_AU04 #444" at bounding box center [76, 248] width 99 height 16
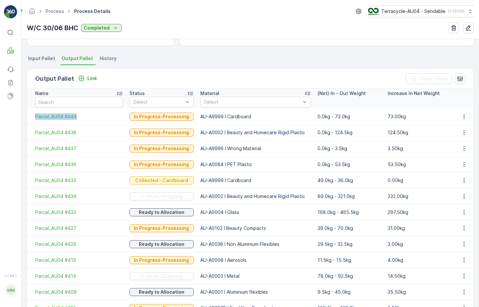
scroll to position [46, 0]
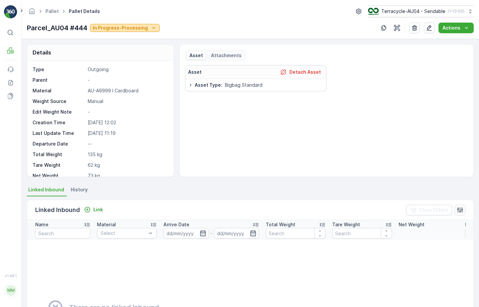
click at [151, 27] on icon "In Progress-Processing" at bounding box center [154, 28] width 7 height 7
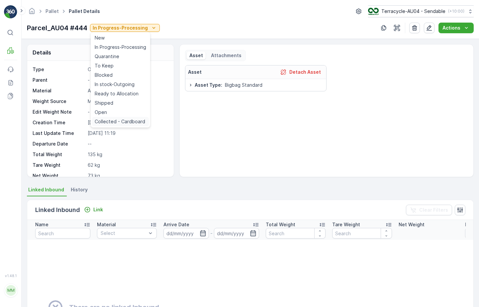
click at [130, 122] on span "Collected - Cardboard" at bounding box center [120, 121] width 51 height 7
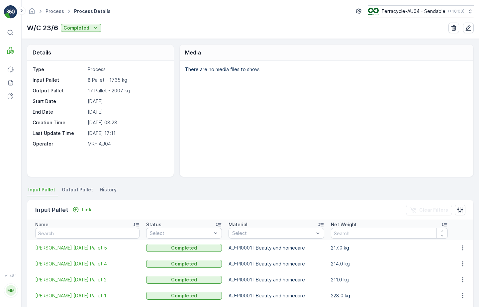
click at [78, 193] on span "Output Pallet" at bounding box center [77, 190] width 31 height 7
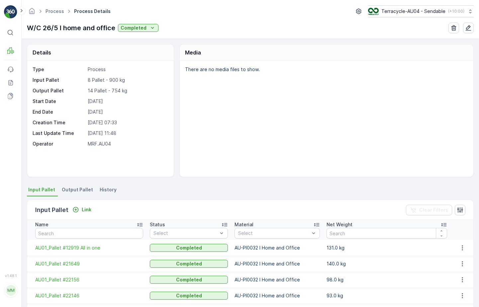
click at [74, 192] on span "Output Pallet" at bounding box center [77, 190] width 31 height 7
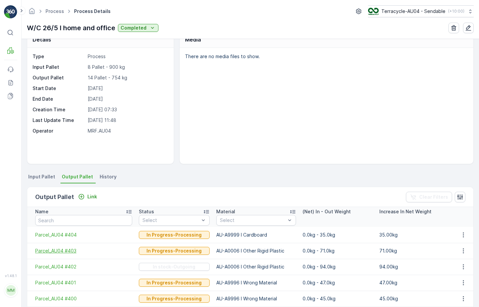
scroll to position [15, 0]
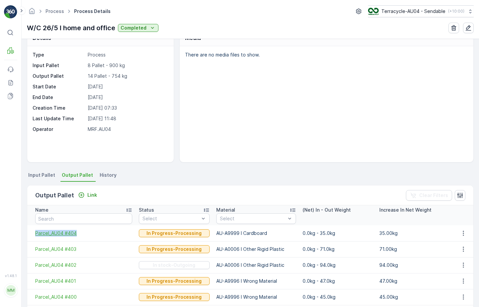
drag, startPoint x: 30, startPoint y: 233, endPoint x: 104, endPoint y: 233, distance: 74.5
click at [105, 233] on td "Parcel_AU04 #404" at bounding box center [81, 233] width 108 height 16
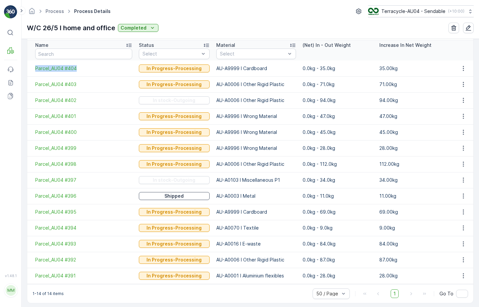
scroll to position [184, 0]
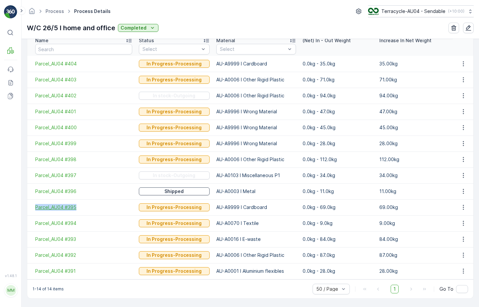
drag, startPoint x: 31, startPoint y: 208, endPoint x: 83, endPoint y: 208, distance: 52.5
click at [83, 208] on td "Parcel_AU04 #395" at bounding box center [81, 208] width 108 height 16
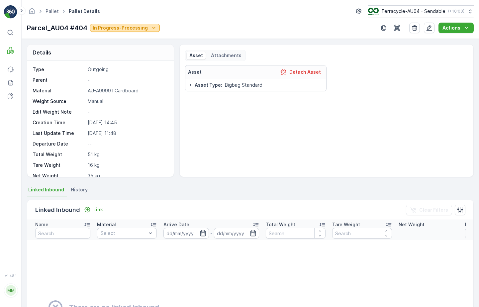
click at [151, 26] on icon "In Progress-Processing" at bounding box center [154, 28] width 7 height 7
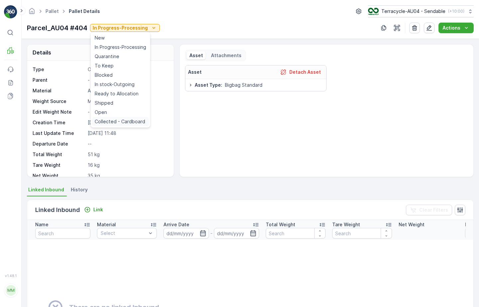
click at [120, 123] on span "Collected - Cardboard" at bounding box center [120, 121] width 51 height 7
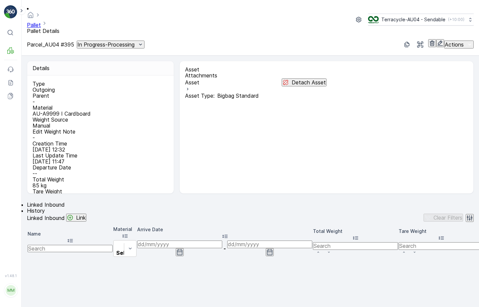
click at [113, 41] on button "In Progress-Processing" at bounding box center [111, 45] width 68 height 8
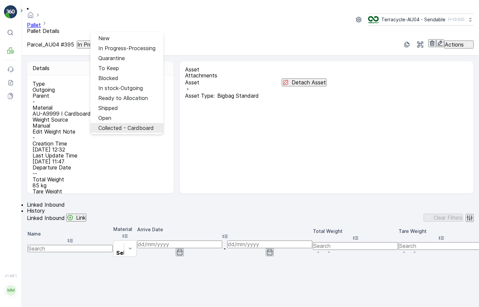
click at [138, 125] on span "Collected - Cardboard" at bounding box center [126, 128] width 56 height 6
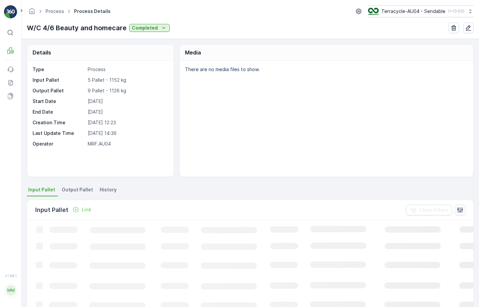
click at [77, 190] on span "Output Pallet" at bounding box center [77, 190] width 31 height 7
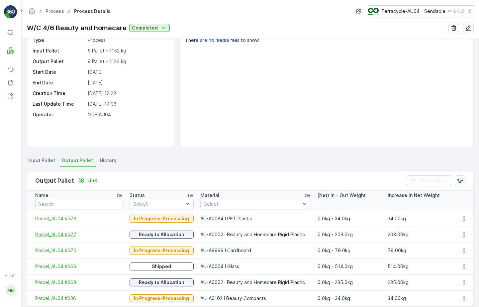
scroll to position [32, 0]
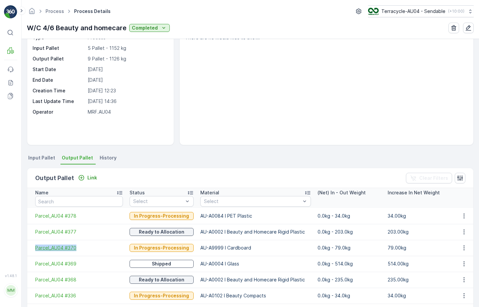
drag, startPoint x: 33, startPoint y: 250, endPoint x: 76, endPoint y: 249, distance: 43.6
click at [77, 249] on td "Parcel_AU04 #370" at bounding box center [76, 248] width 99 height 16
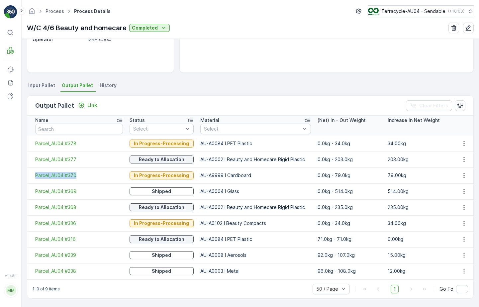
scroll to position [93, 0]
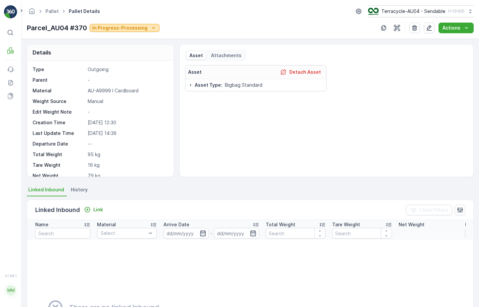
click at [145, 29] on p "In Progress-Processing" at bounding box center [119, 28] width 55 height 7
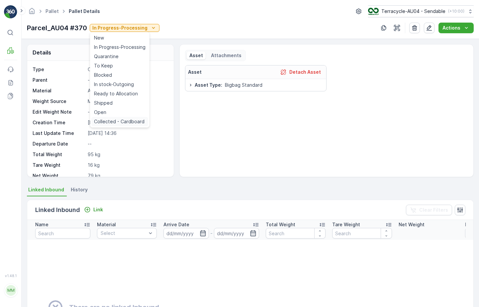
click at [129, 118] on span "Collected - Cardboard" at bounding box center [119, 121] width 51 height 7
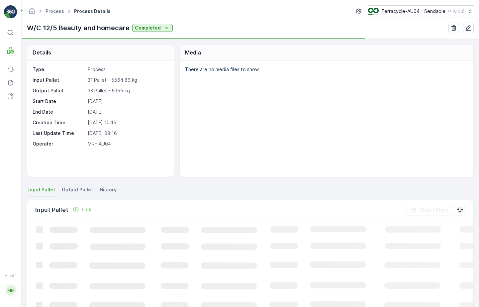
click at [73, 192] on span "Output Pallet" at bounding box center [77, 190] width 31 height 7
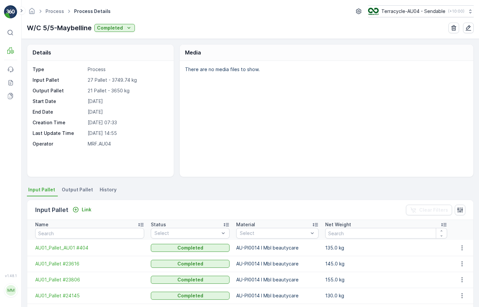
click at [68, 192] on span "Output Pallet" at bounding box center [77, 190] width 31 height 7
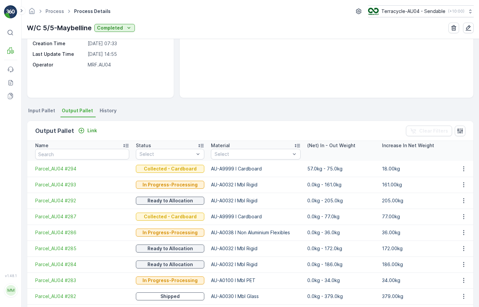
scroll to position [68, 0]
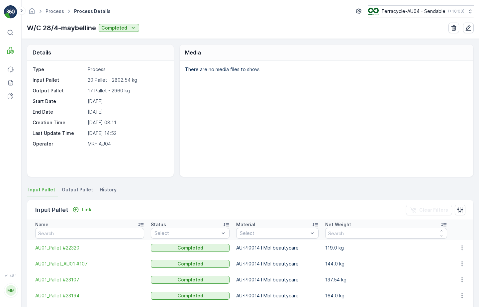
click at [71, 194] on li "Output Pallet" at bounding box center [78, 190] width 35 height 11
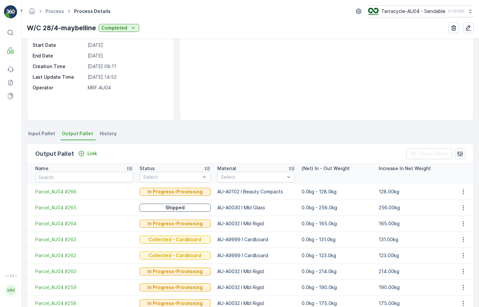
scroll to position [16, 0]
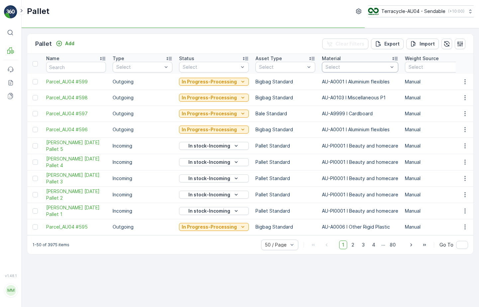
click at [346, 66] on div at bounding box center [357, 67] width 64 height 5
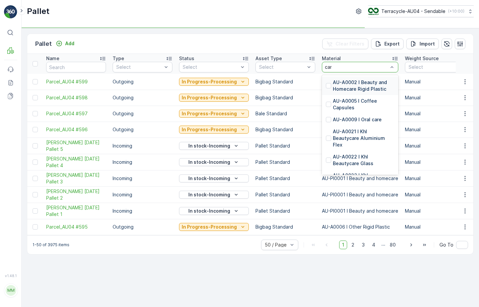
type input "card"
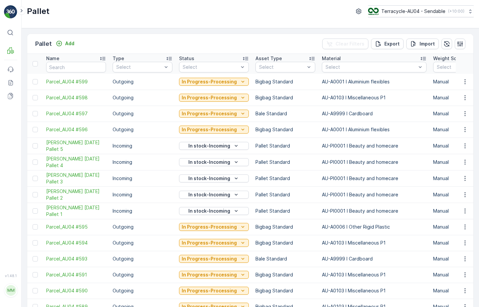
click at [356, 82] on td "AU-A0001 I Aluminium flexibles" at bounding box center [374, 82] width 111 height 16
click at [357, 69] on div at bounding box center [371, 67] width 92 height 5
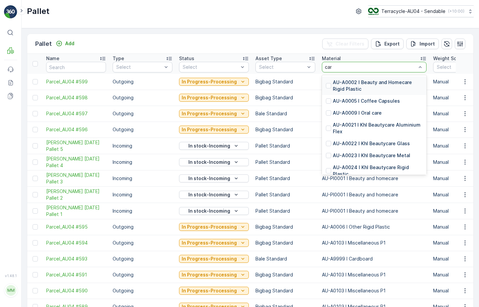
type input "card"
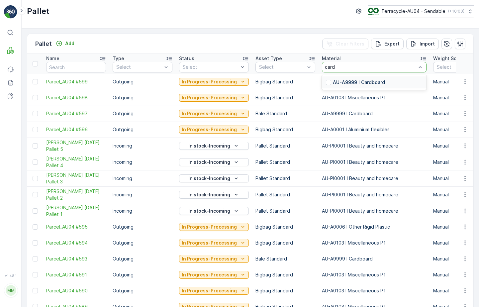
click at [367, 80] on p "AU-A9999 I Cardboard" at bounding box center [359, 82] width 52 height 7
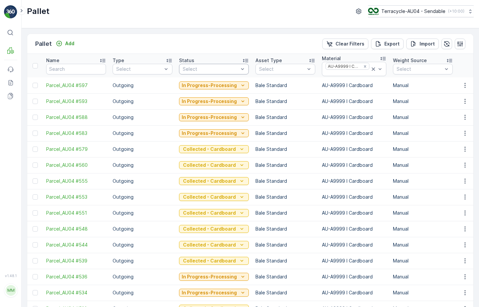
click at [223, 67] on div at bounding box center [210, 69] width 57 height 5
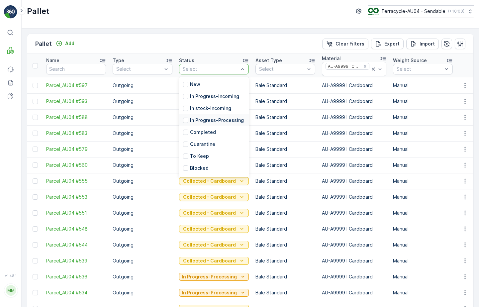
click at [203, 124] on p "In Progress-Processing" at bounding box center [217, 120] width 54 height 7
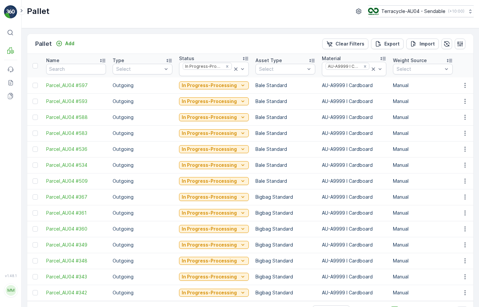
scroll to position [22, 0]
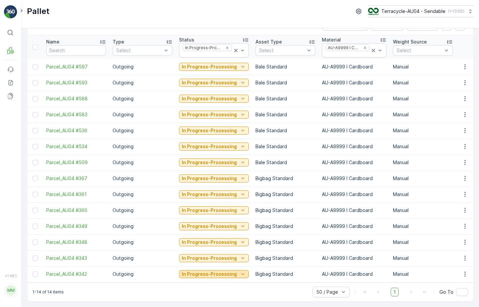
click at [223, 271] on p "In Progress-Processing" at bounding box center [209, 274] width 55 height 7
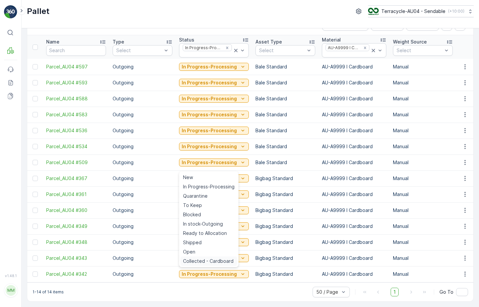
click at [221, 260] on span "Collected - Cardboard" at bounding box center [208, 261] width 51 height 7
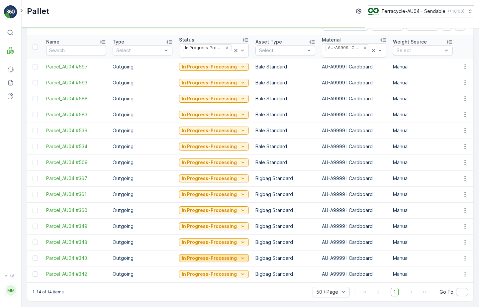
click at [224, 255] on p "In Progress-Processing" at bounding box center [209, 258] width 55 height 7
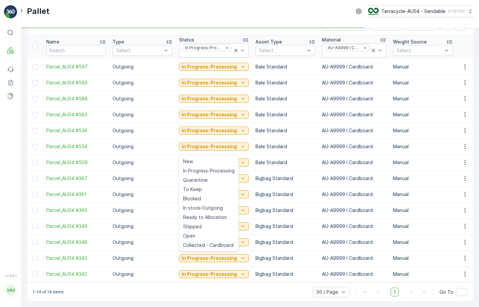
click at [223, 245] on span "Collected - Cardboard" at bounding box center [208, 245] width 51 height 7
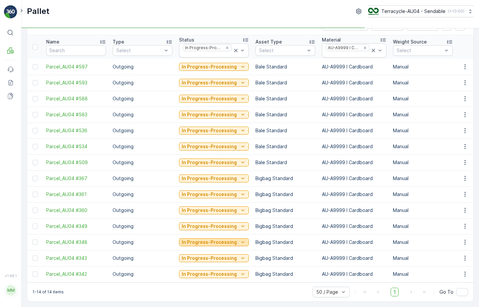
click at [224, 241] on p "In Progress-Processing" at bounding box center [209, 242] width 55 height 7
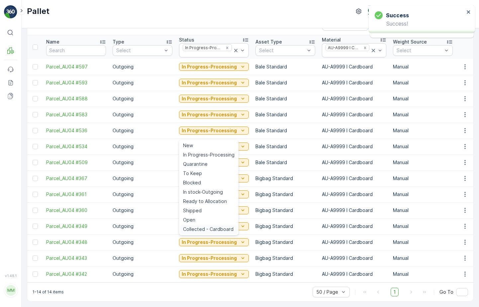
click at [220, 229] on span "Collected - Cardboard" at bounding box center [208, 229] width 51 height 7
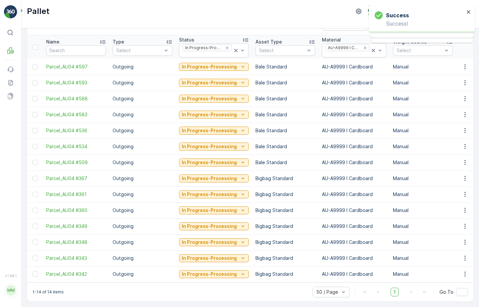
scroll to position [0, 0]
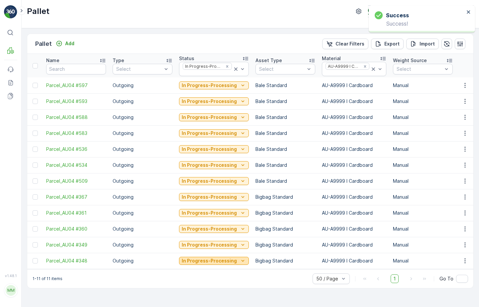
click at [214, 258] on p "In Progress-Processing" at bounding box center [209, 261] width 55 height 7
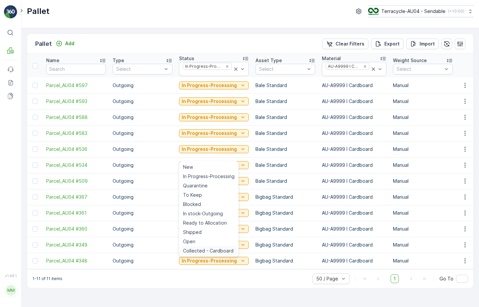
click at [216, 254] on div "Collected - Cardboard" at bounding box center [209, 250] width 57 height 9
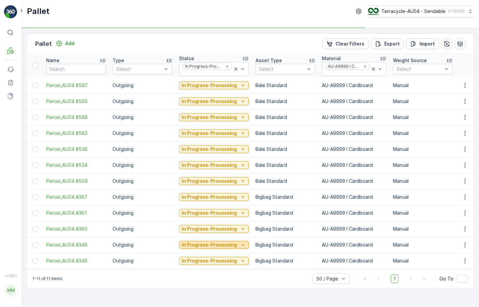
click at [218, 247] on p "In Progress-Processing" at bounding box center [209, 245] width 55 height 7
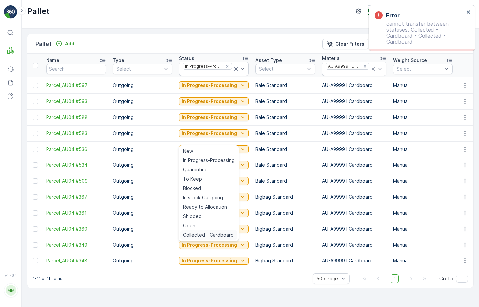
click at [216, 236] on span "Collected - Cardboard" at bounding box center [208, 235] width 51 height 7
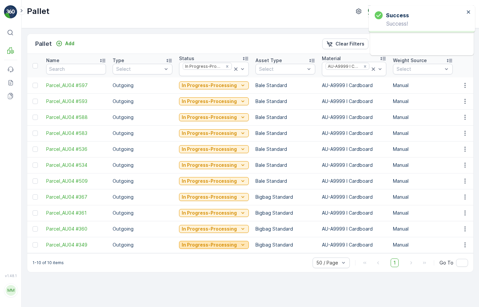
click at [217, 243] on p "In Progress-Processing" at bounding box center [209, 245] width 55 height 7
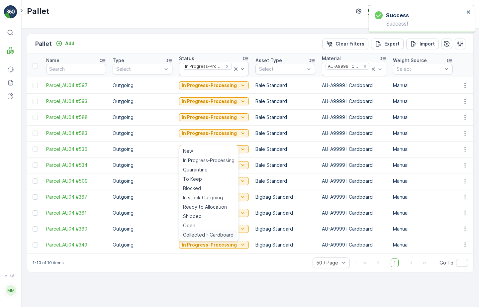
click at [218, 233] on span "Collected - Cardboard" at bounding box center [208, 235] width 51 height 7
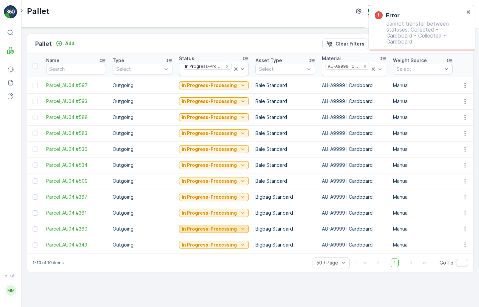
click at [221, 229] on p "In Progress-Processing" at bounding box center [209, 229] width 55 height 7
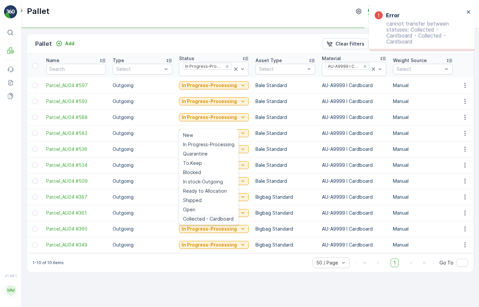
click at [221, 220] on span "Collected - Cardboard" at bounding box center [208, 219] width 51 height 7
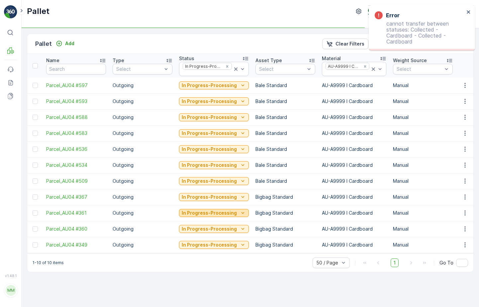
click at [222, 213] on p "In Progress-Processing" at bounding box center [209, 213] width 55 height 7
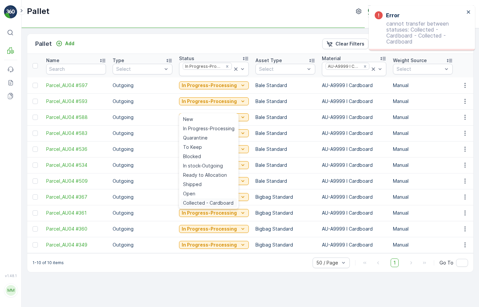
click at [223, 201] on span "Collected - Cardboard" at bounding box center [208, 203] width 51 height 7
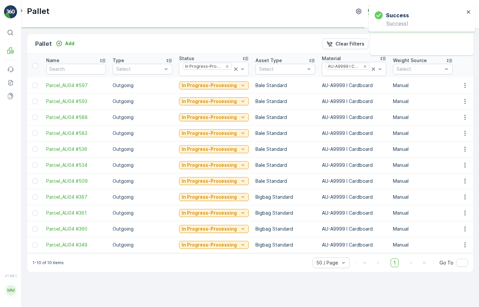
click at [224, 191] on td "In Progress-Processing" at bounding box center [214, 197] width 76 height 16
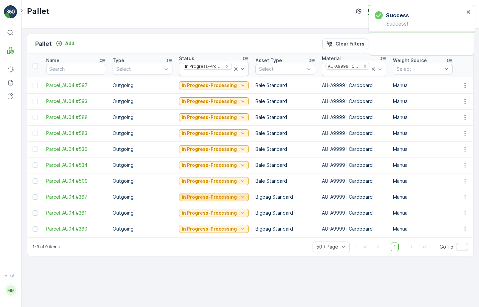
click at [222, 197] on p "In Progress-Processing" at bounding box center [209, 197] width 55 height 7
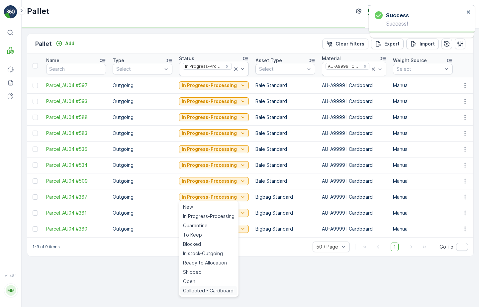
click at [209, 290] on span "Collected - Cardboard" at bounding box center [208, 291] width 51 height 7
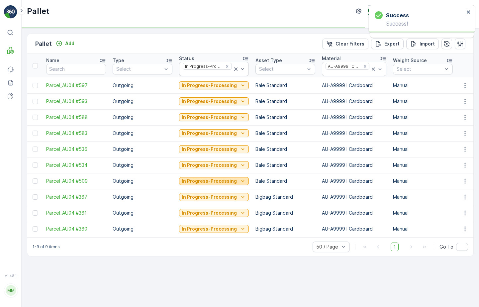
click at [236, 184] on div "In Progress-Processing" at bounding box center [214, 181] width 65 height 7
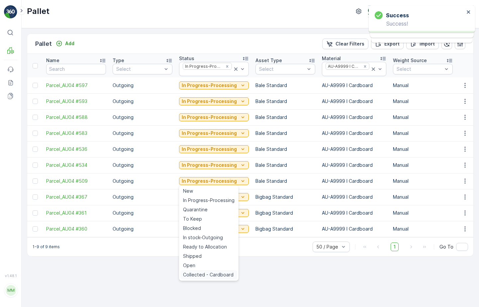
click at [214, 276] on div "Pallet Add Clear Filters Export Import Name Type Select Status In Progress-Proc…" at bounding box center [251, 167] width 458 height 279
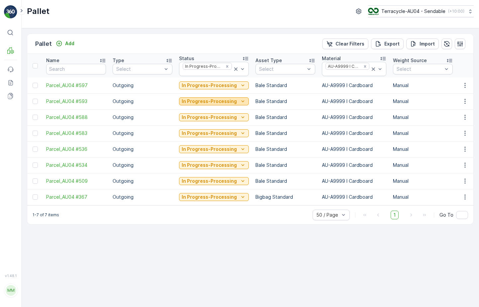
click at [231, 98] on button "In Progress-Processing" at bounding box center [214, 101] width 70 height 8
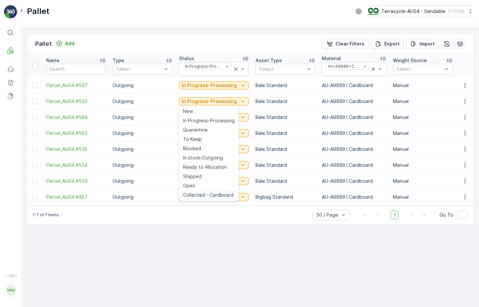
click at [213, 197] on span "Collected - Cardboard" at bounding box center [208, 195] width 51 height 7
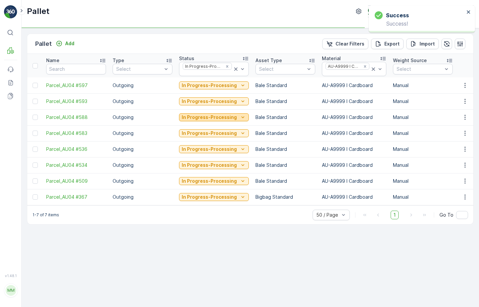
click at [223, 118] on p "In Progress-Processing" at bounding box center [209, 117] width 55 height 7
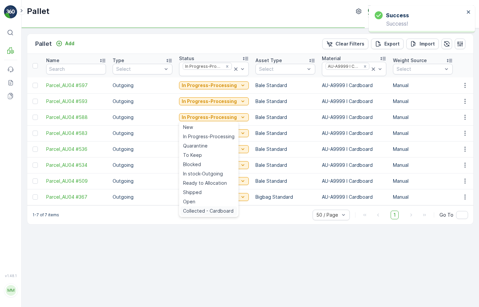
click at [208, 211] on span "Collected - Cardboard" at bounding box center [208, 211] width 51 height 7
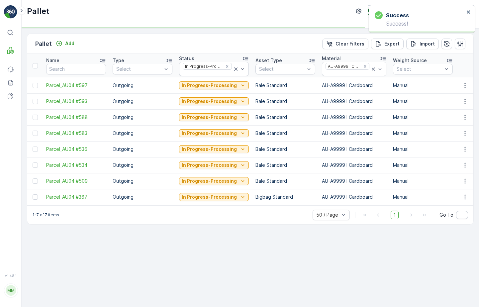
click at [224, 137] on div "In Progress-Processing" at bounding box center [214, 133] width 70 height 9
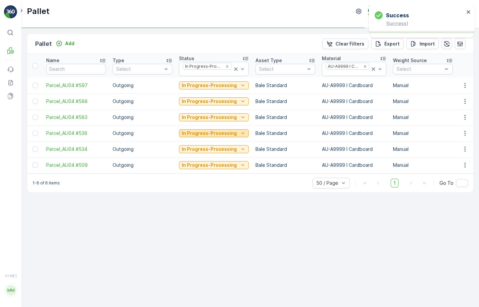
click at [224, 133] on p "In Progress-Processing" at bounding box center [209, 133] width 55 height 7
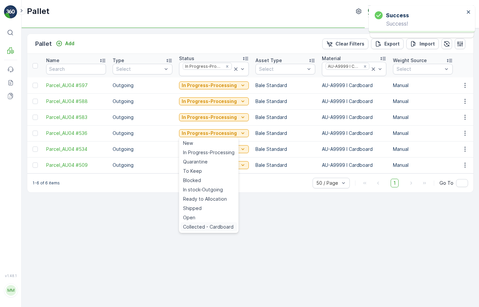
click at [212, 230] on div "Collected - Cardboard" at bounding box center [209, 226] width 57 height 9
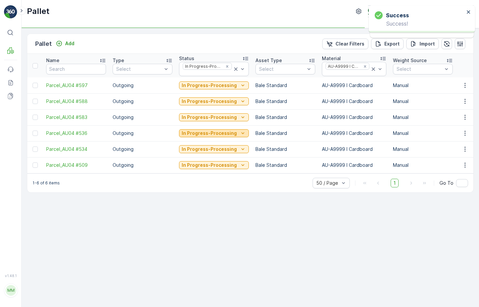
click at [230, 134] on p "In Progress-Processing" at bounding box center [209, 133] width 55 height 7
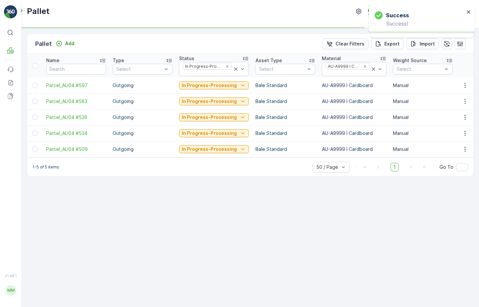
click at [206, 227] on div "Pallet Add Clear Filters Export Import Name Type Select Status In Progress-Proc…" at bounding box center [251, 167] width 458 height 279
click at [236, 119] on div "In Progress-Processing" at bounding box center [214, 117] width 65 height 7
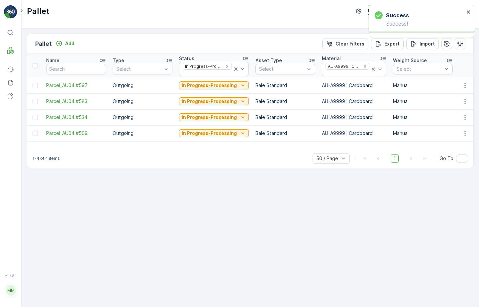
click at [216, 213] on div "Pallet Add Clear Filters Export Import Name Type Select Status In Progress-Proc…" at bounding box center [251, 167] width 458 height 279
click at [221, 134] on p "In Progress-Processing" at bounding box center [209, 133] width 55 height 7
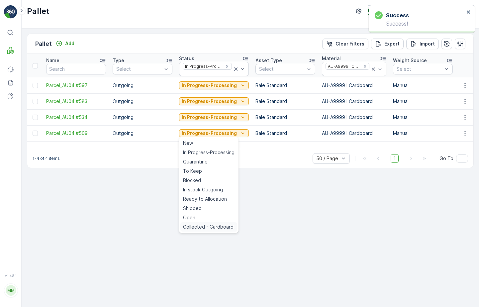
click at [204, 227] on span "Collected - Cardboard" at bounding box center [208, 227] width 51 height 7
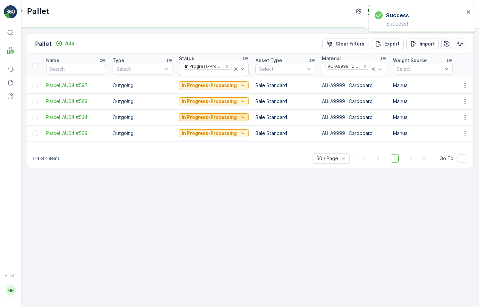
click at [222, 118] on p "In Progress-Processing" at bounding box center [209, 117] width 55 height 7
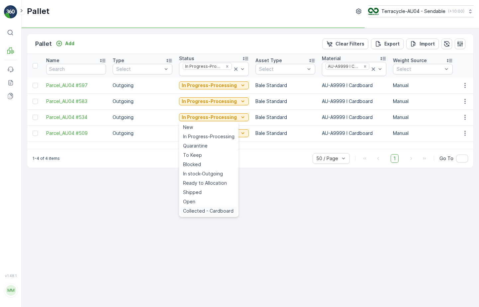
click at [208, 211] on span "Collected - Cardboard" at bounding box center [208, 211] width 51 height 7
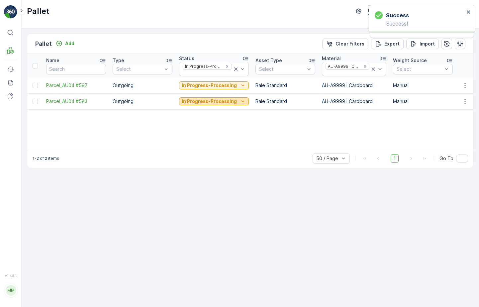
click at [221, 102] on p "In Progress-Processing" at bounding box center [209, 101] width 55 height 7
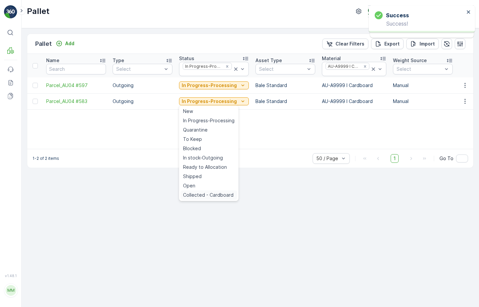
click at [210, 198] on span "Collected - Cardboard" at bounding box center [208, 195] width 51 height 7
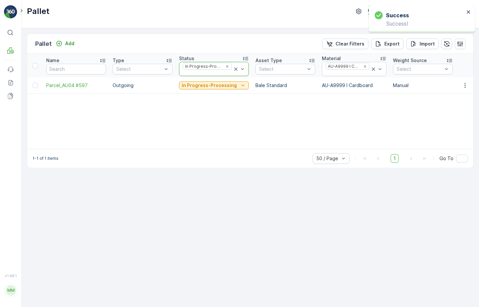
click at [235, 69] on icon at bounding box center [236, 69] width 7 height 7
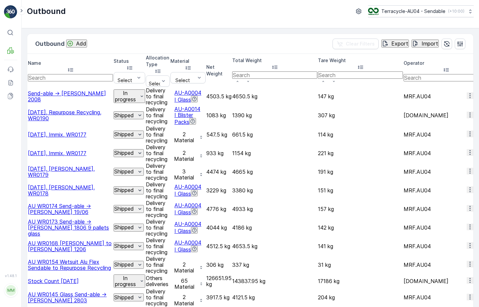
click at [114, 90] on p "In progress" at bounding box center [125, 96] width 22 height 12
click at [118, 109] on span "Completed" at bounding box center [118, 112] width 27 height 6
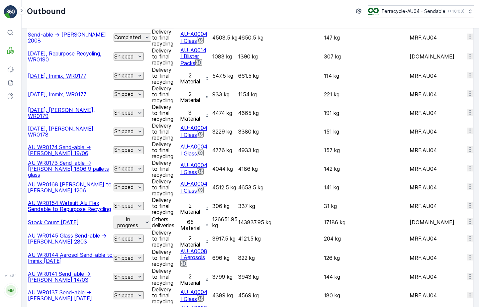
scroll to position [16, 0]
